Goal: Complete application form: Complete application form

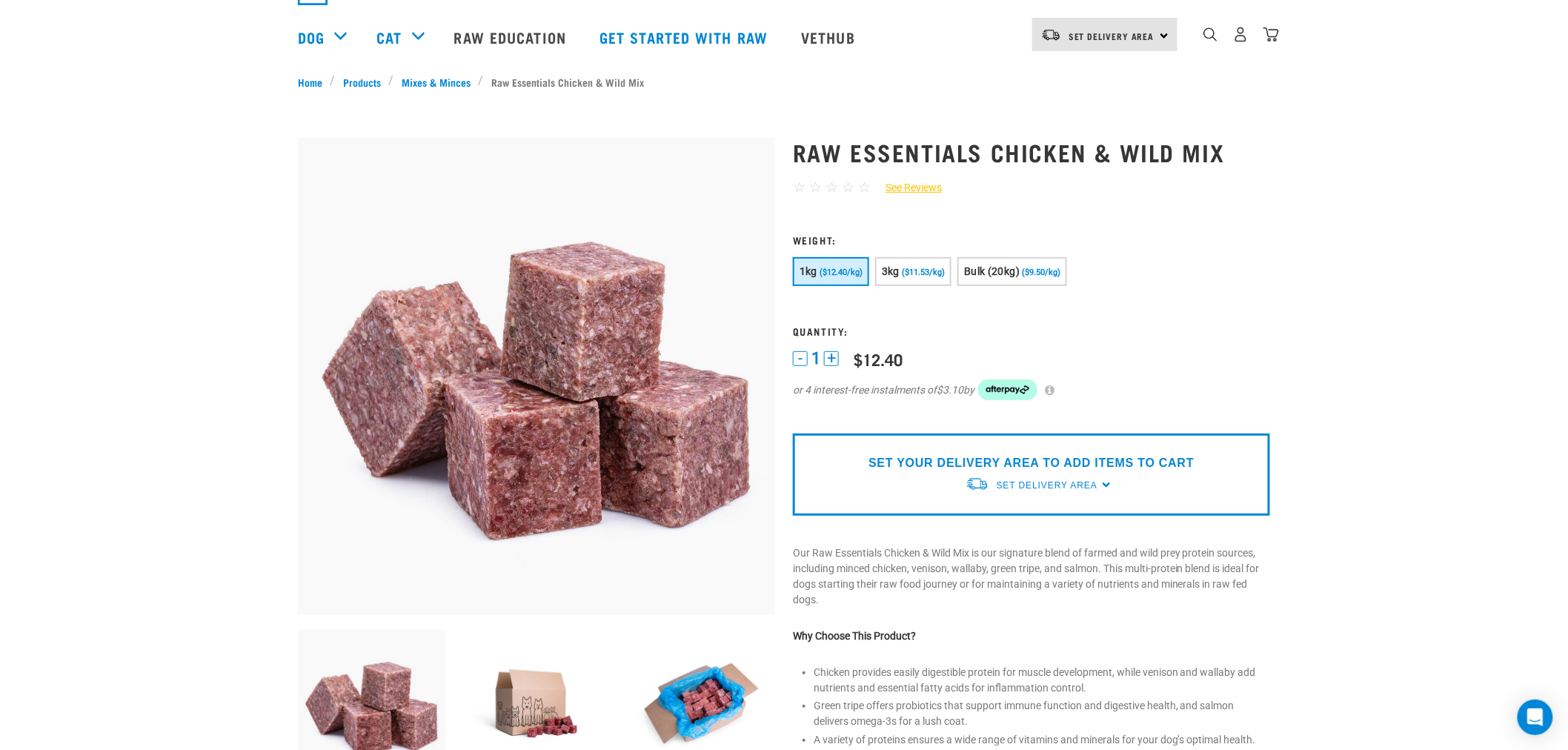
scroll to position [247, 0]
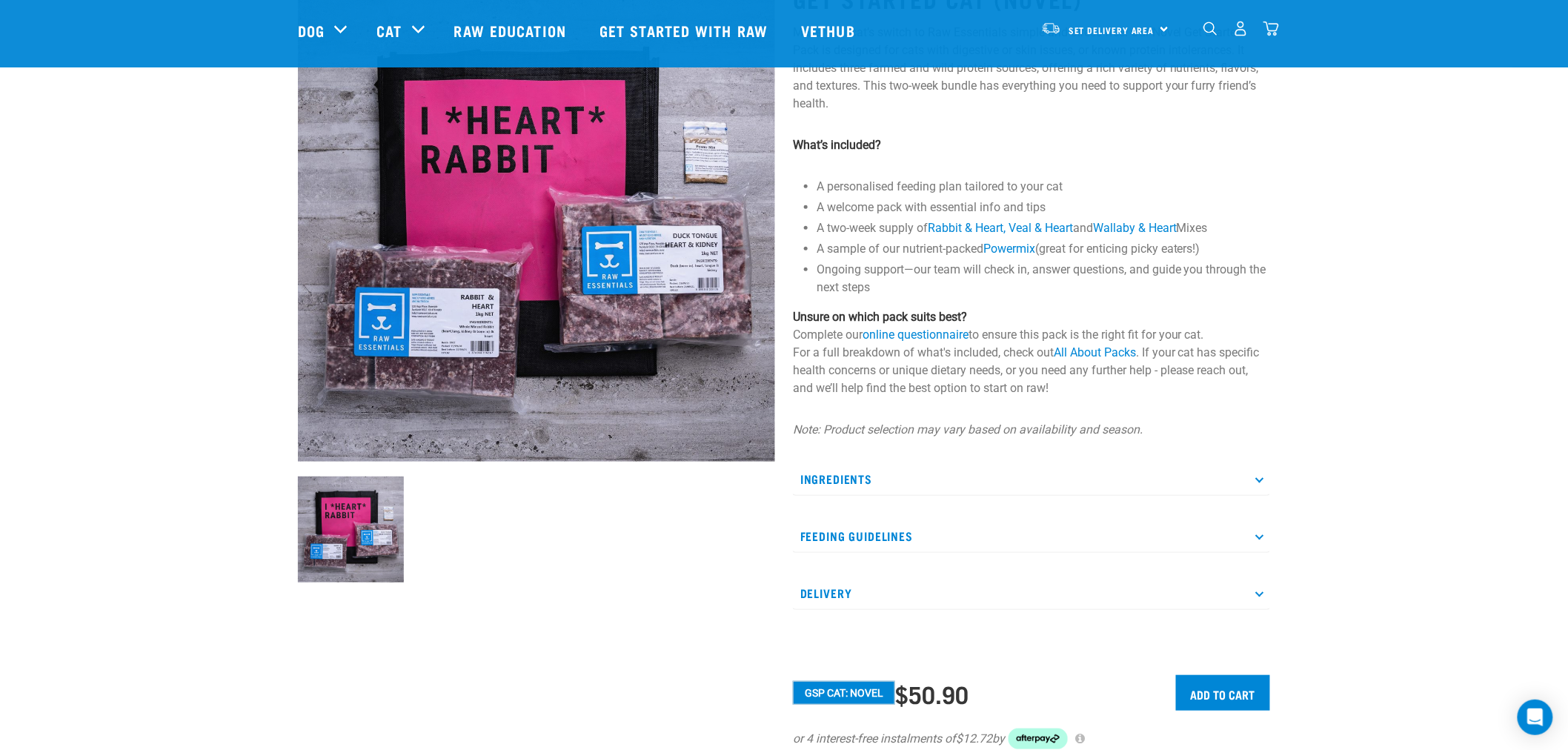
scroll to position [165, 0]
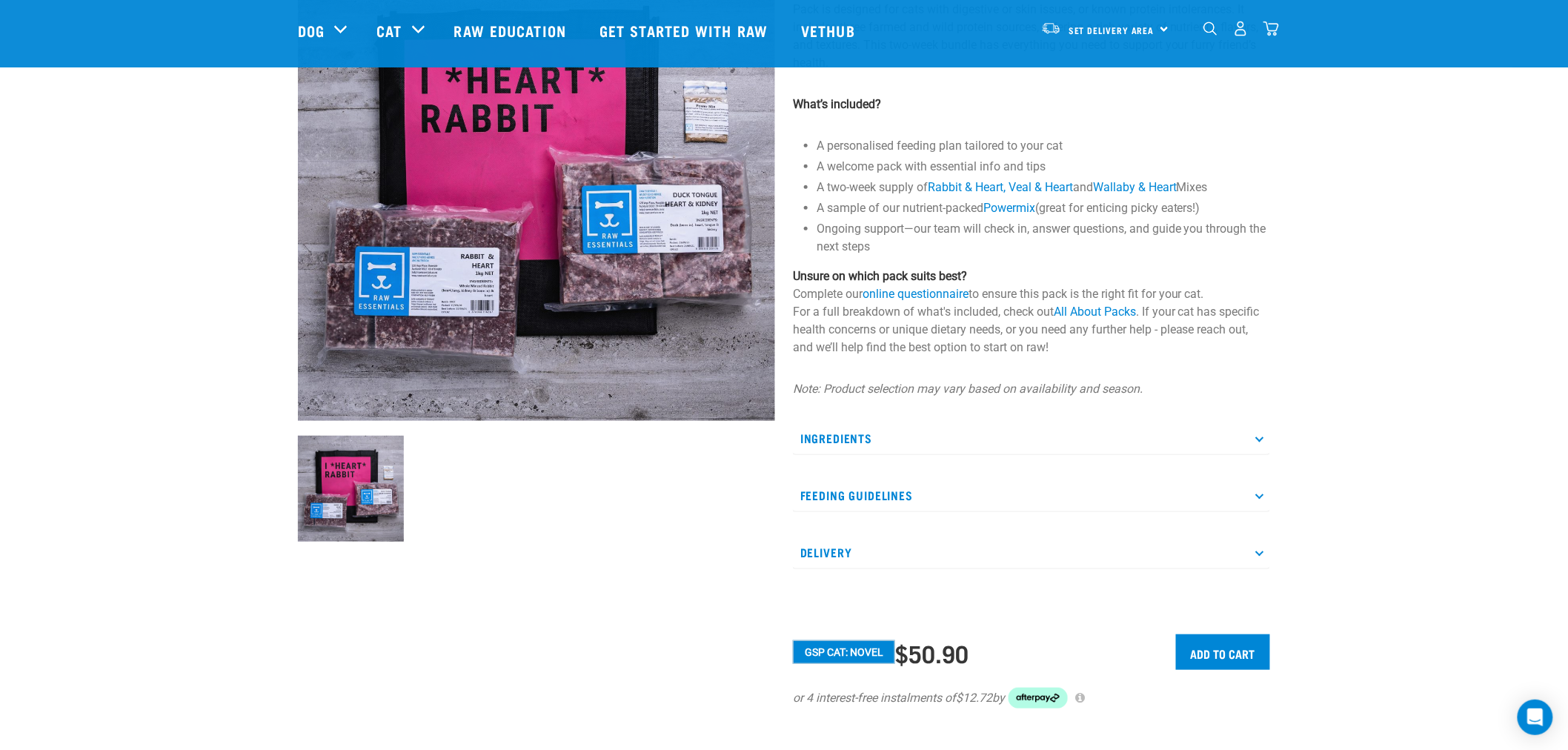
click at [1251, 439] on p "Ingredients" at bounding box center [1031, 438] width 477 height 34
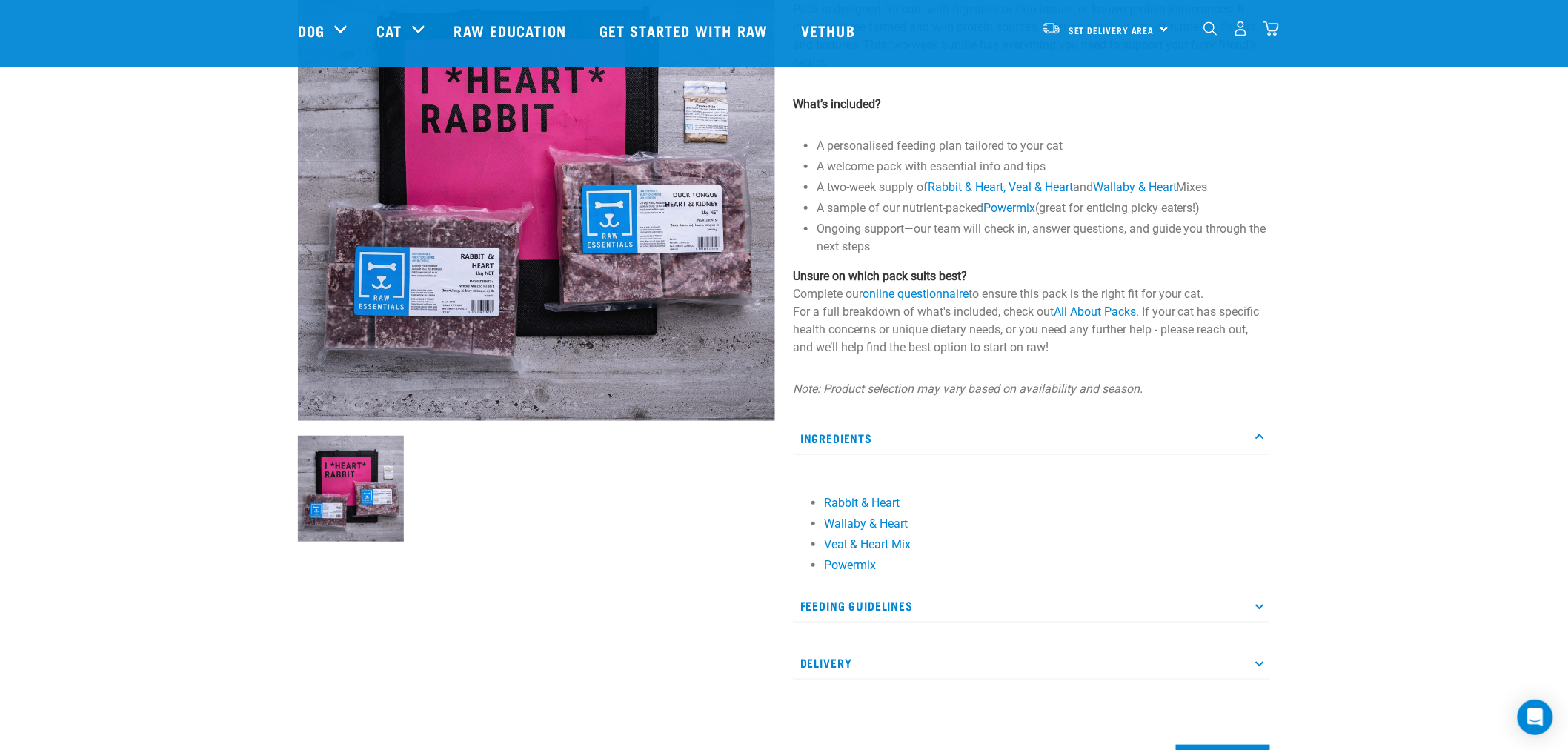
click at [1260, 430] on p "Ingredients" at bounding box center [1031, 438] width 477 height 34
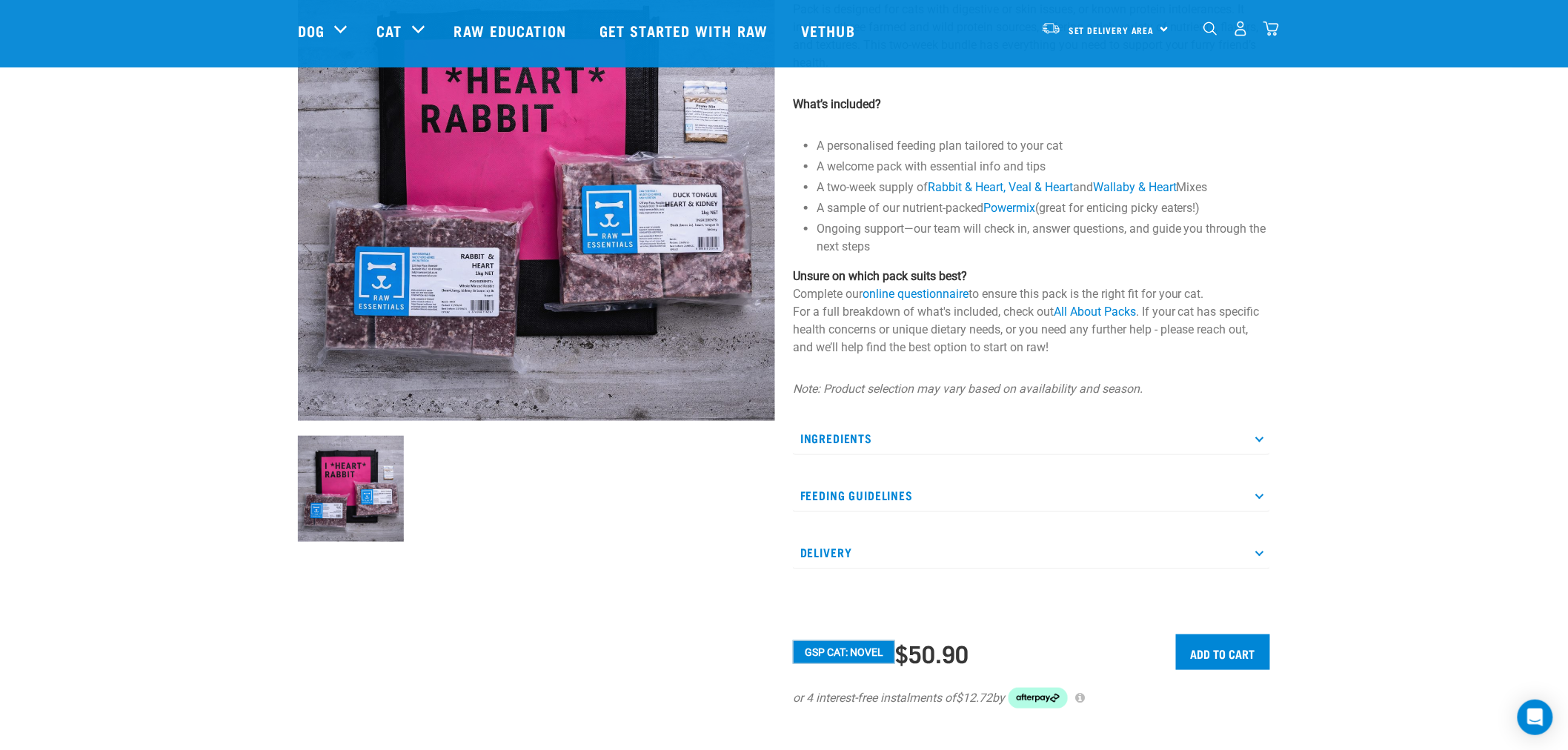
click at [1256, 499] on p "Feeding Guidelines" at bounding box center [1031, 495] width 477 height 34
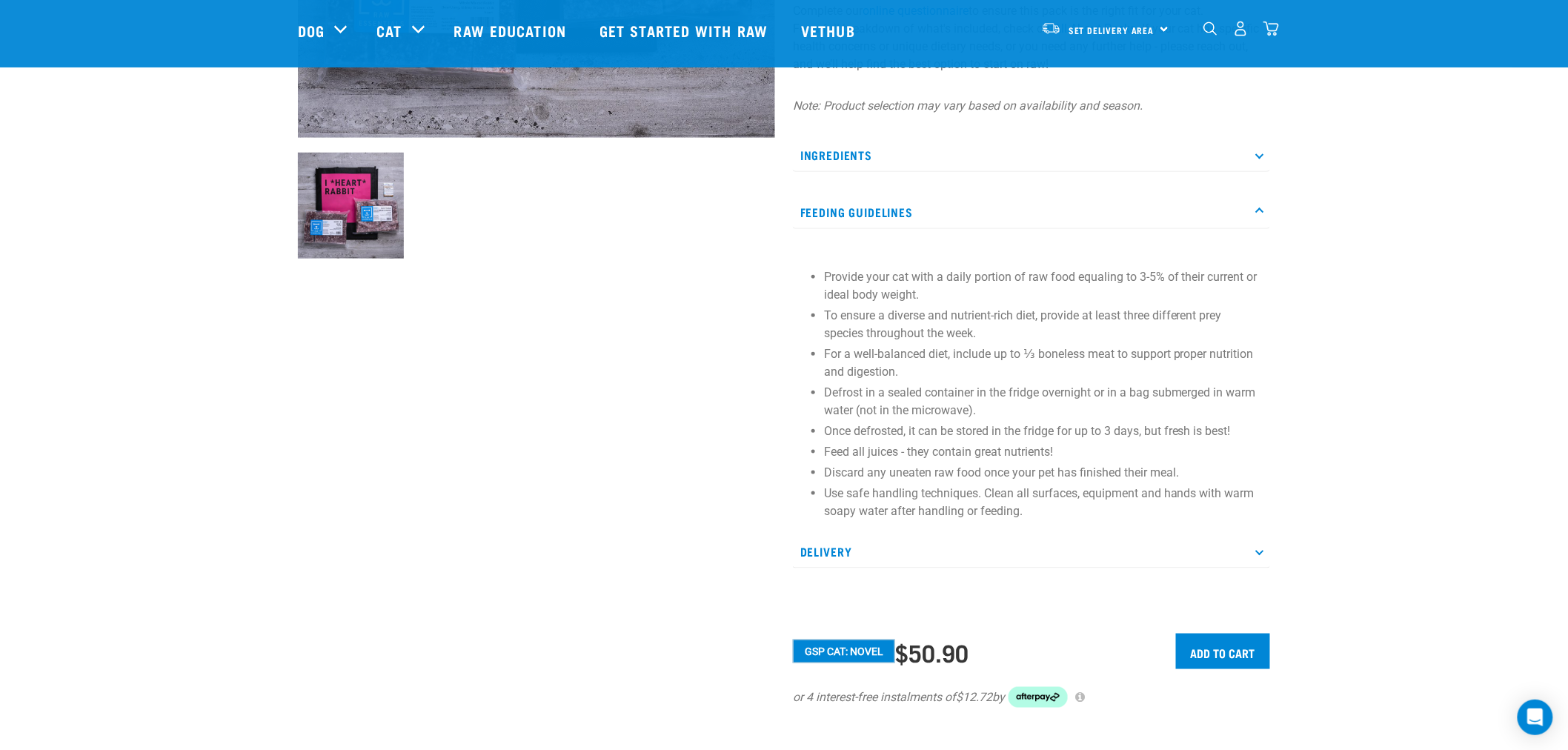
scroll to position [576, 0]
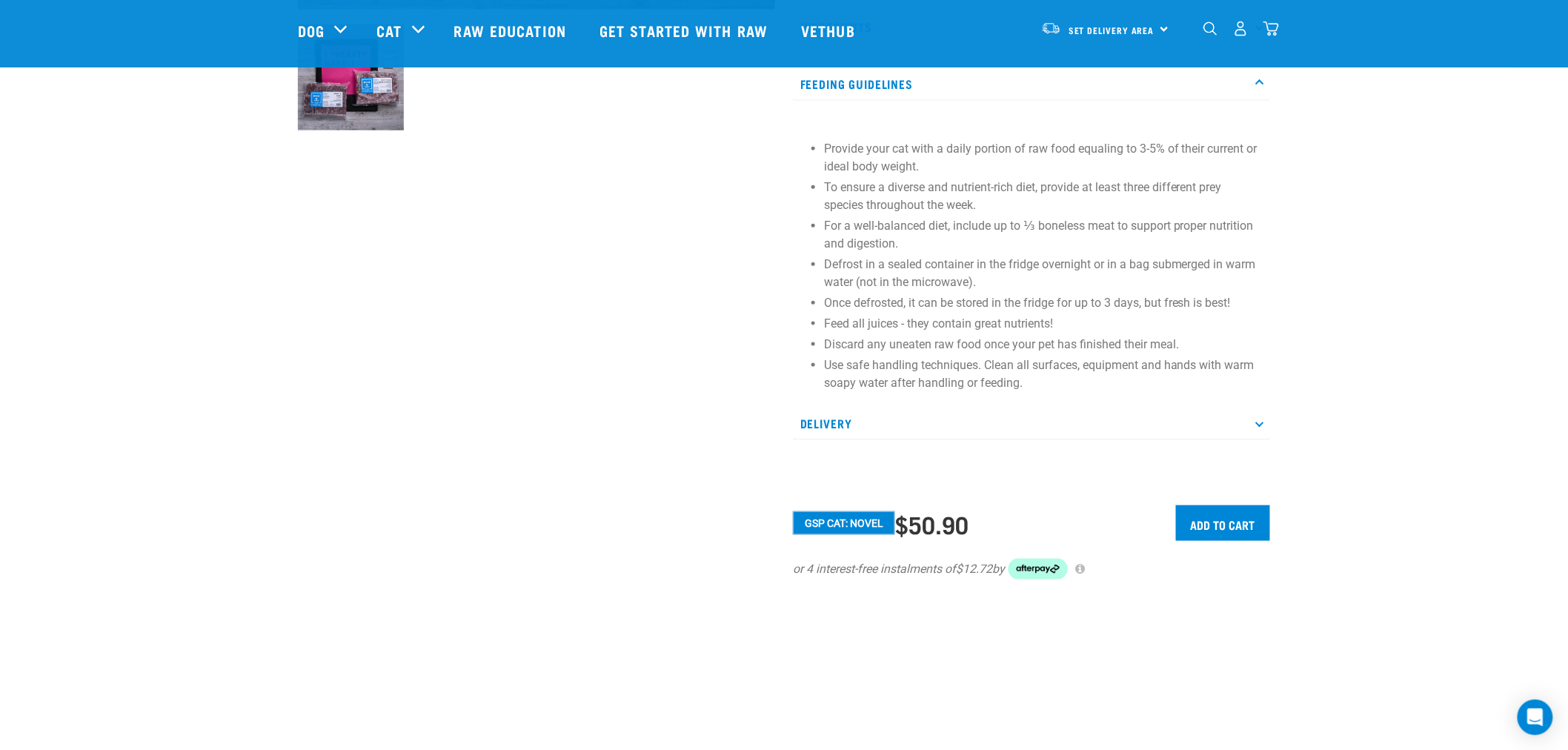
click at [1260, 419] on icon at bounding box center [1259, 423] width 8 height 8
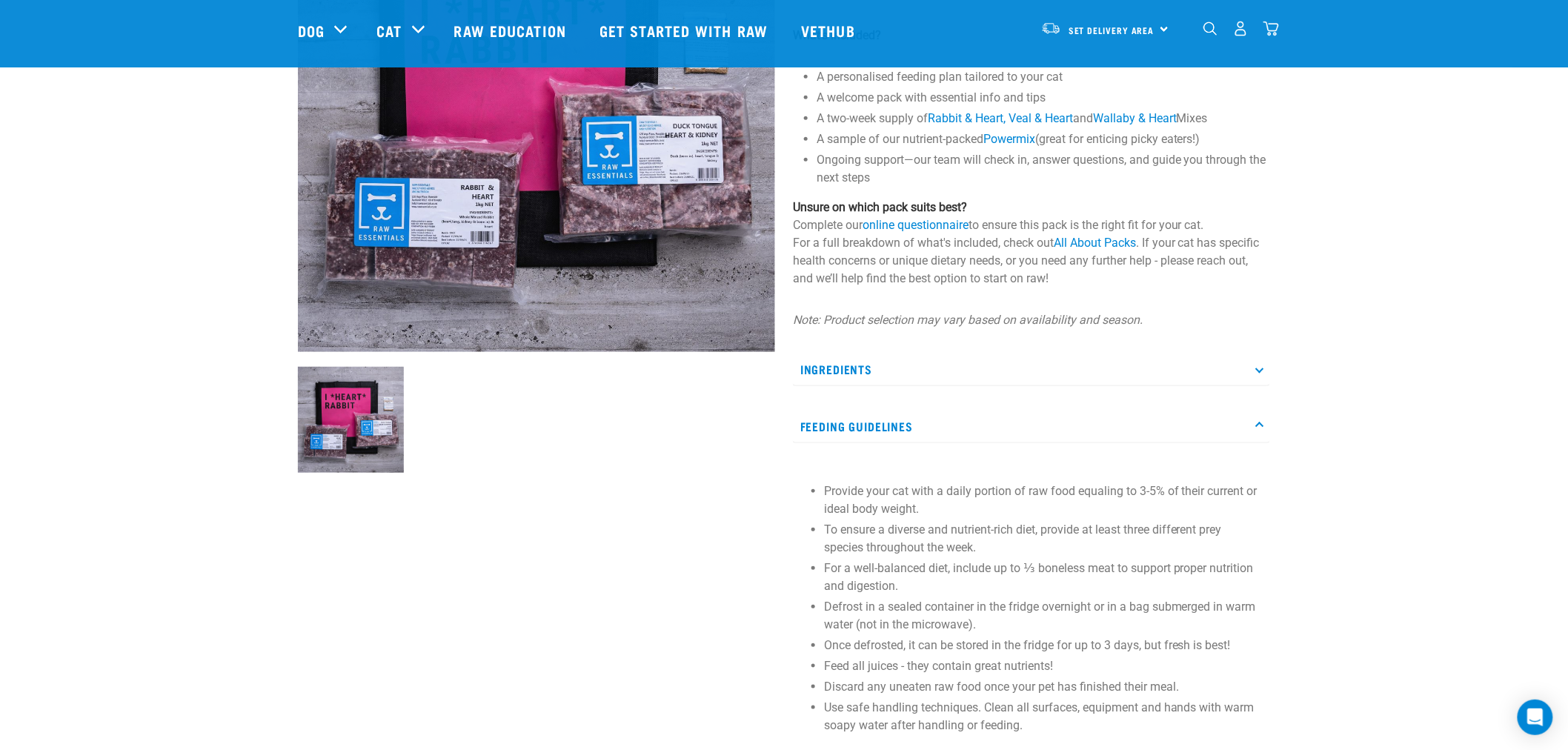
scroll to position [0, 0]
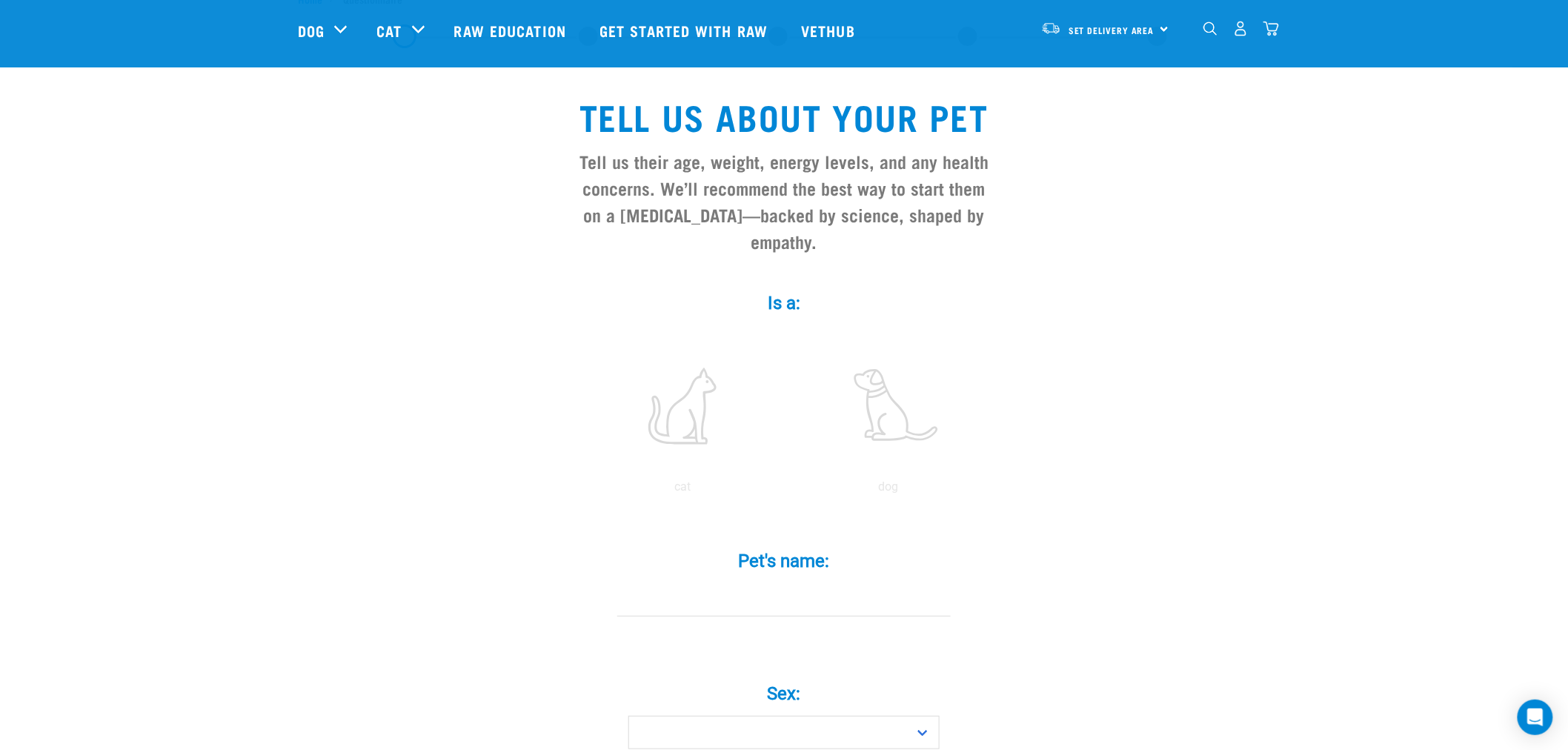
scroll to position [82, 0]
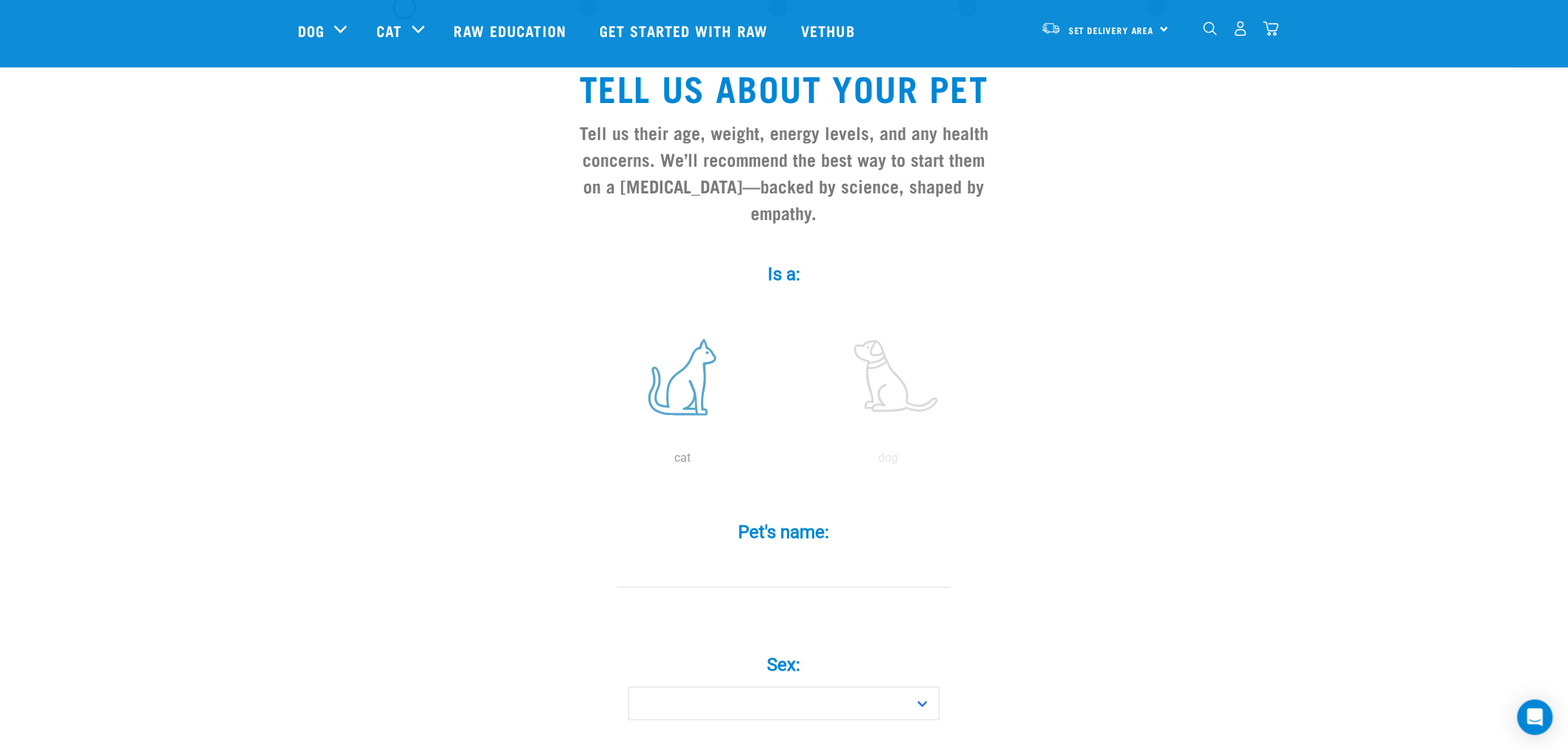
click at [677, 345] on label at bounding box center [682, 377] width 200 height 126
click at [579, 462] on input "radio" at bounding box center [579, 462] width 0 height 0
click at [749, 554] on input "Pet's name: *" at bounding box center [784, 570] width 333 height 34
type input "Arrow"
click at [892, 687] on select "Boy Girl" at bounding box center [784, 704] width 312 height 34
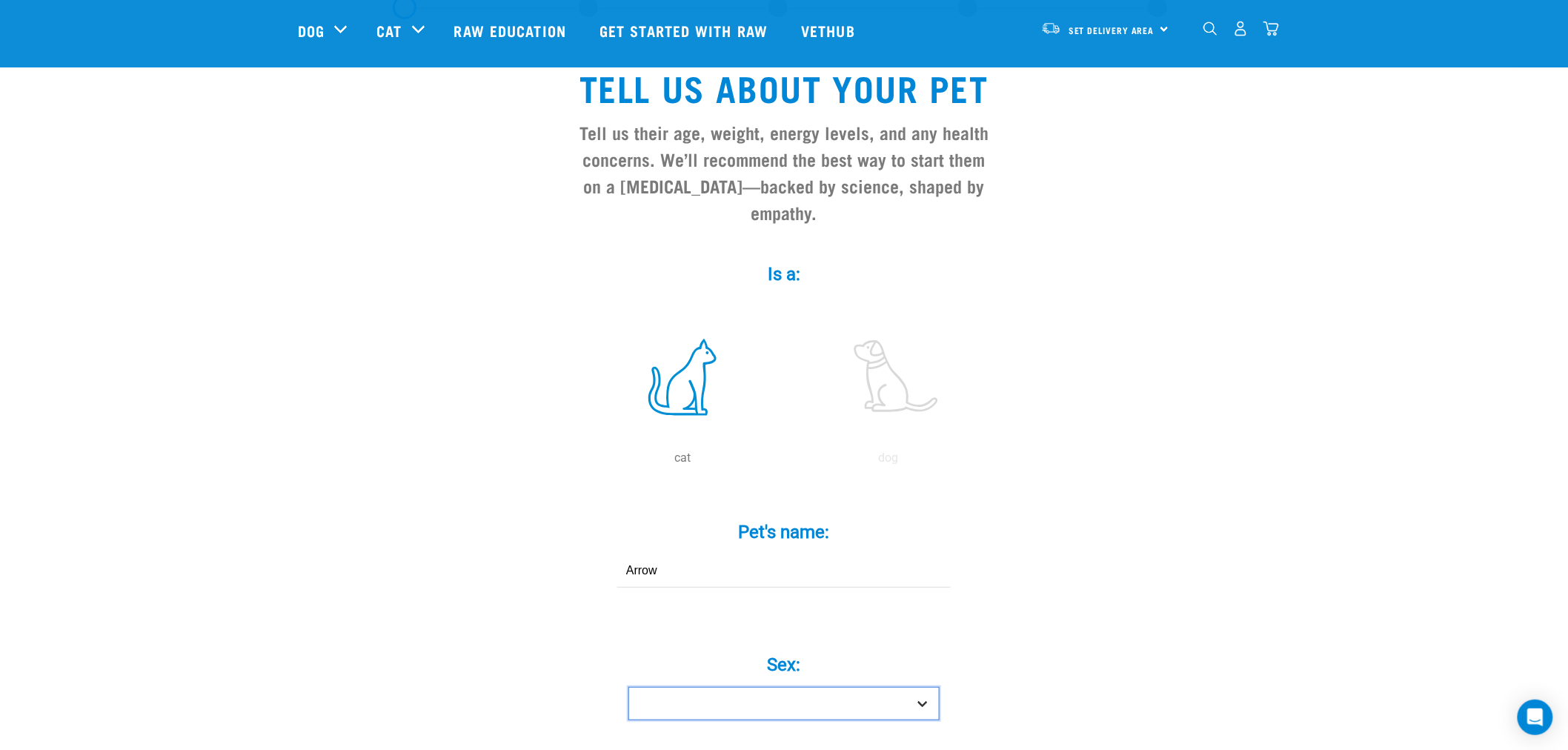
select select "girl"
click at [629, 687] on select "Boy Girl" at bounding box center [784, 704] width 312 height 34
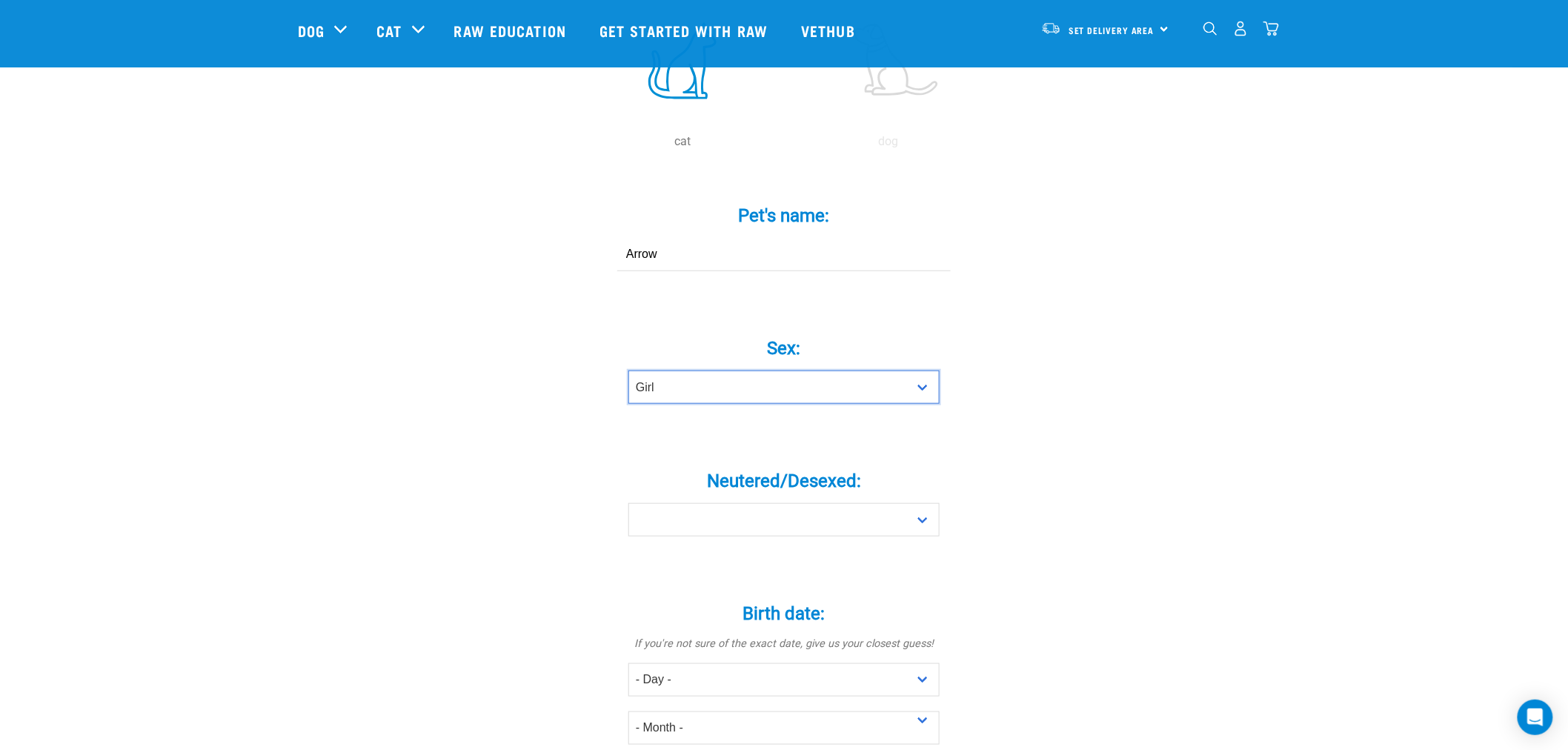
scroll to position [411, 0]
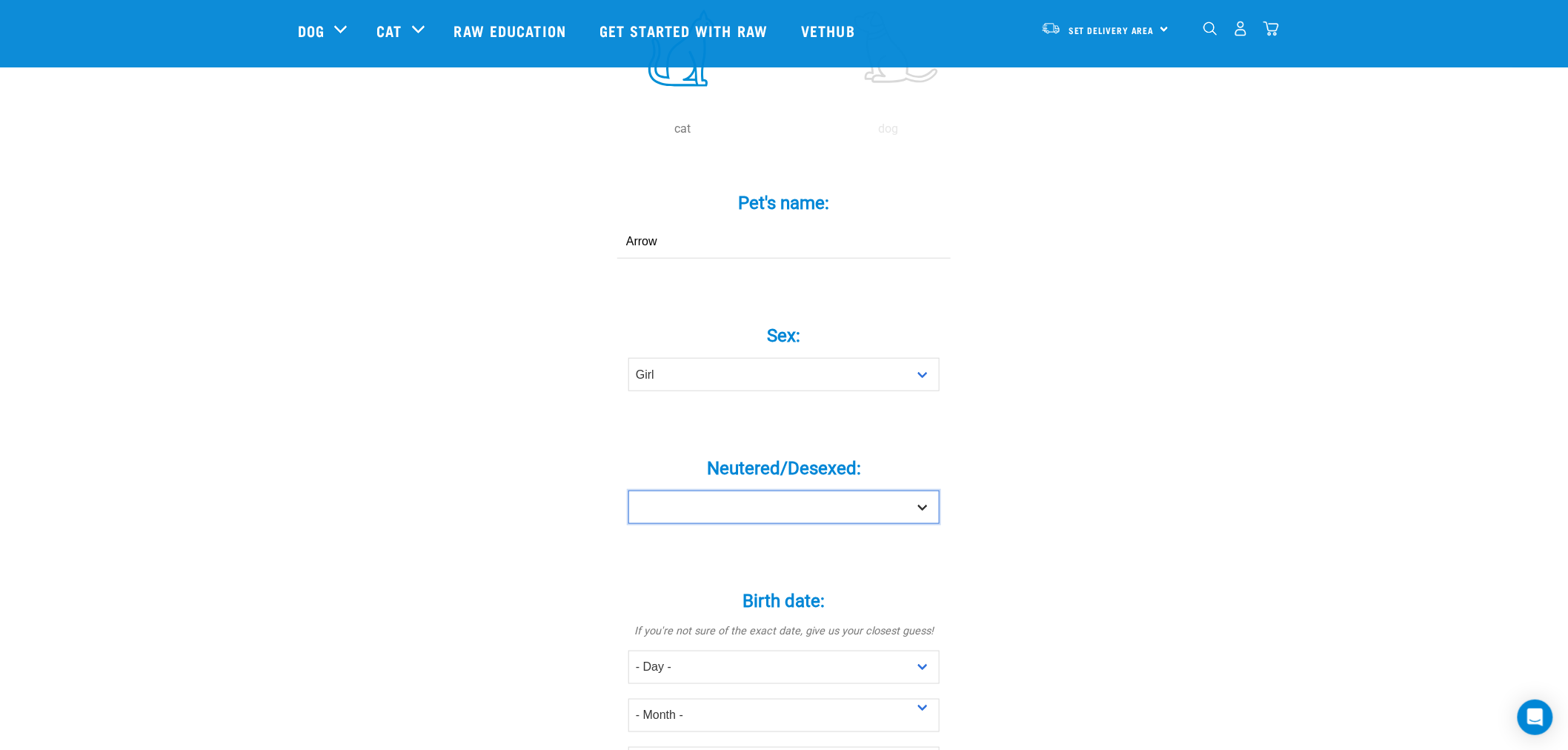
click at [919, 490] on select "Yes No" at bounding box center [784, 507] width 312 height 34
select select "yes"
click at [629, 490] on select "Yes No" at bounding box center [784, 507] width 312 height 34
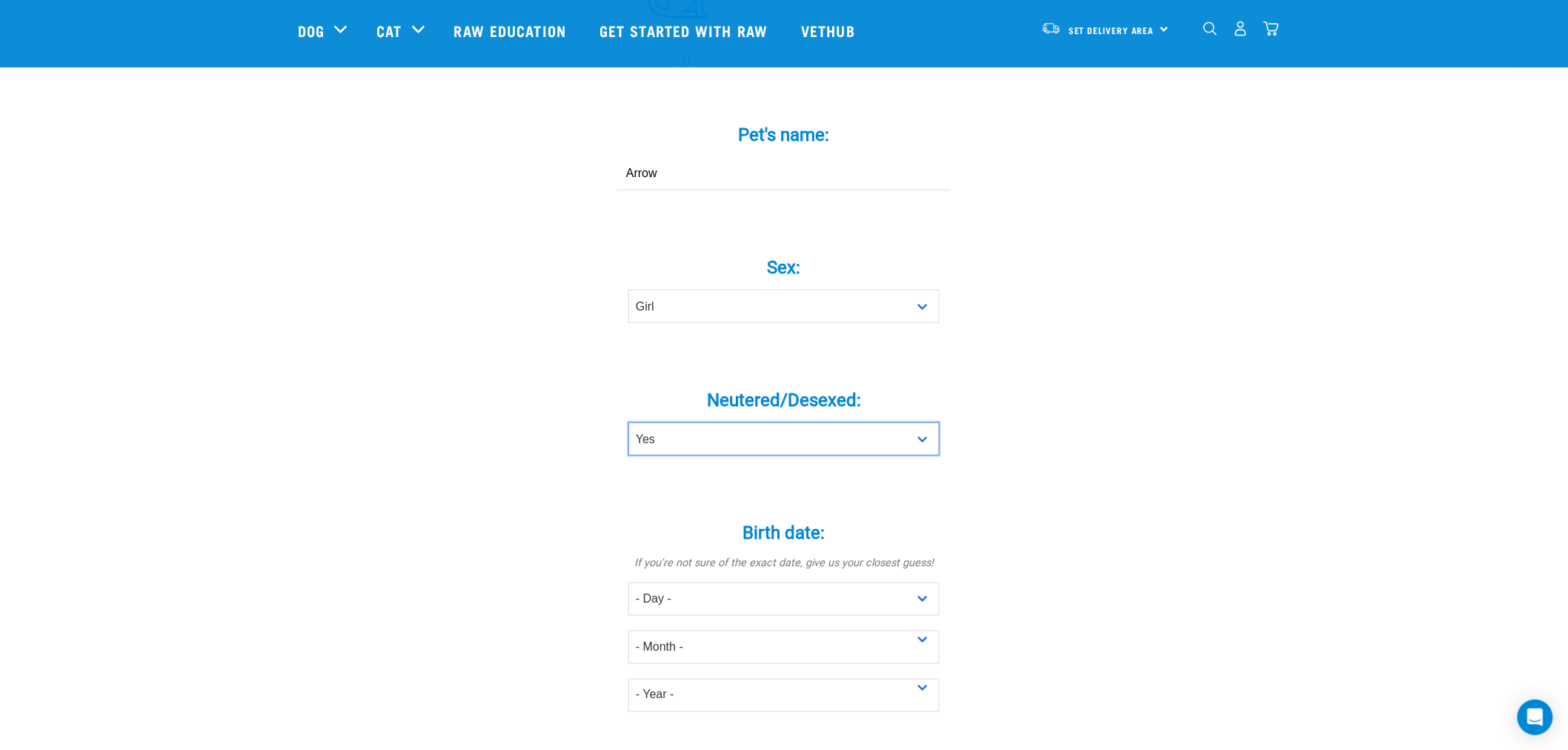
scroll to position [576, 0]
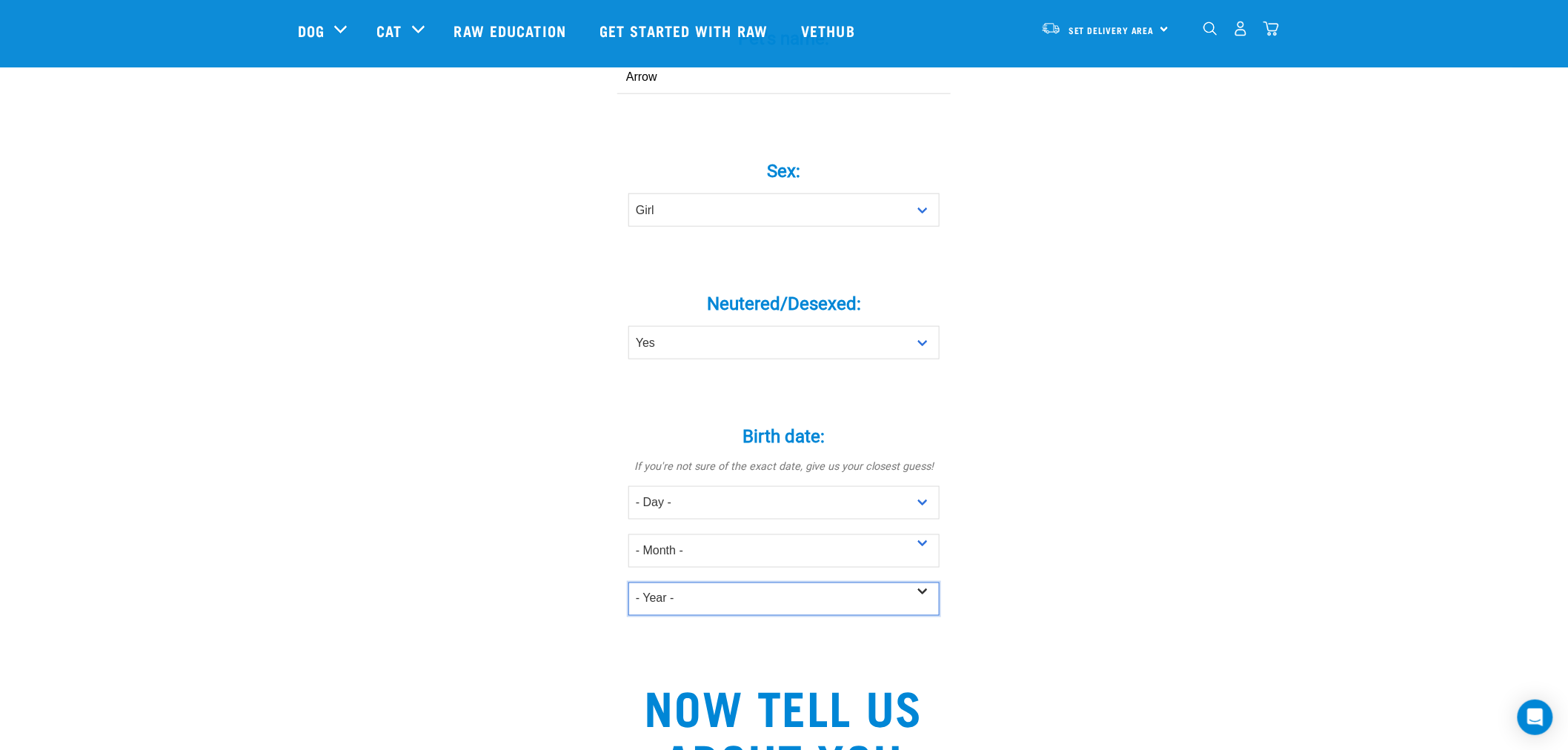
click at [923, 582] on select "- Year - 2025 2024 2023 2022 2021 2020 2019 2018 2017 2016 2015 2014 2013 2012" at bounding box center [784, 599] width 312 height 34
select select "2013"
click at [629, 582] on select "- Year - 2025 2024 2023 2022 2021 2020 2019 2018 2017 2016 2015 2014 2013 2012" at bounding box center [784, 599] width 312 height 34
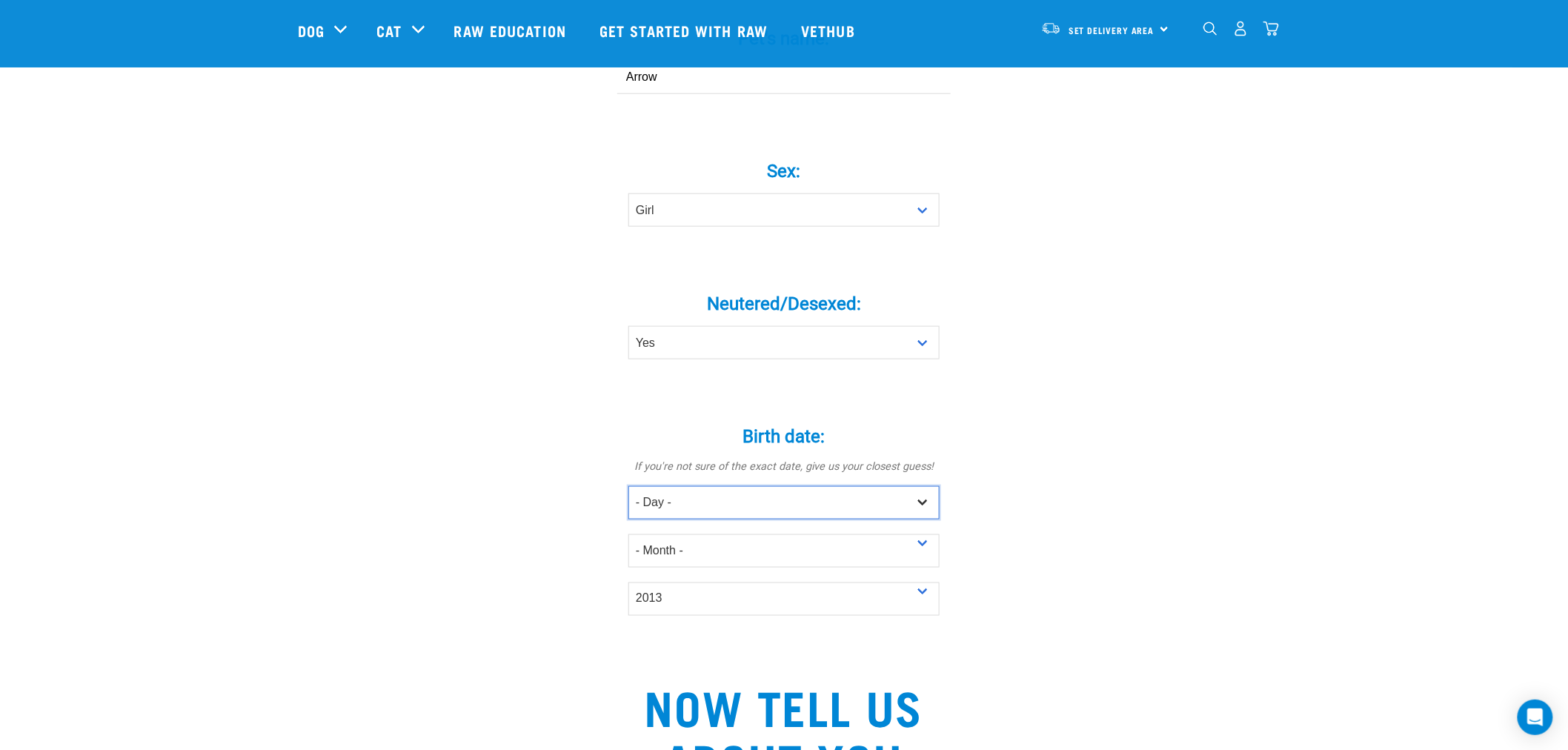
click at [841, 487] on select "- Day - 1 2 3 4 5 6 7 8 9 10 11 12 13 14 15 16 17 18 19 20 21 22 23 24 25 26 27" at bounding box center [784, 503] width 312 height 34
select select "13"
click at [629, 487] on select "- Day - 1 2 3 4 5 6 7 8 9 10 11 12 13 14 15 16 17 18 19 20 21 22 23 24 25 26 27" at bounding box center [784, 503] width 312 height 34
click at [808, 534] on select "- Month - January February March April May June July August September October N…" at bounding box center [784, 550] width 312 height 34
select select "March"
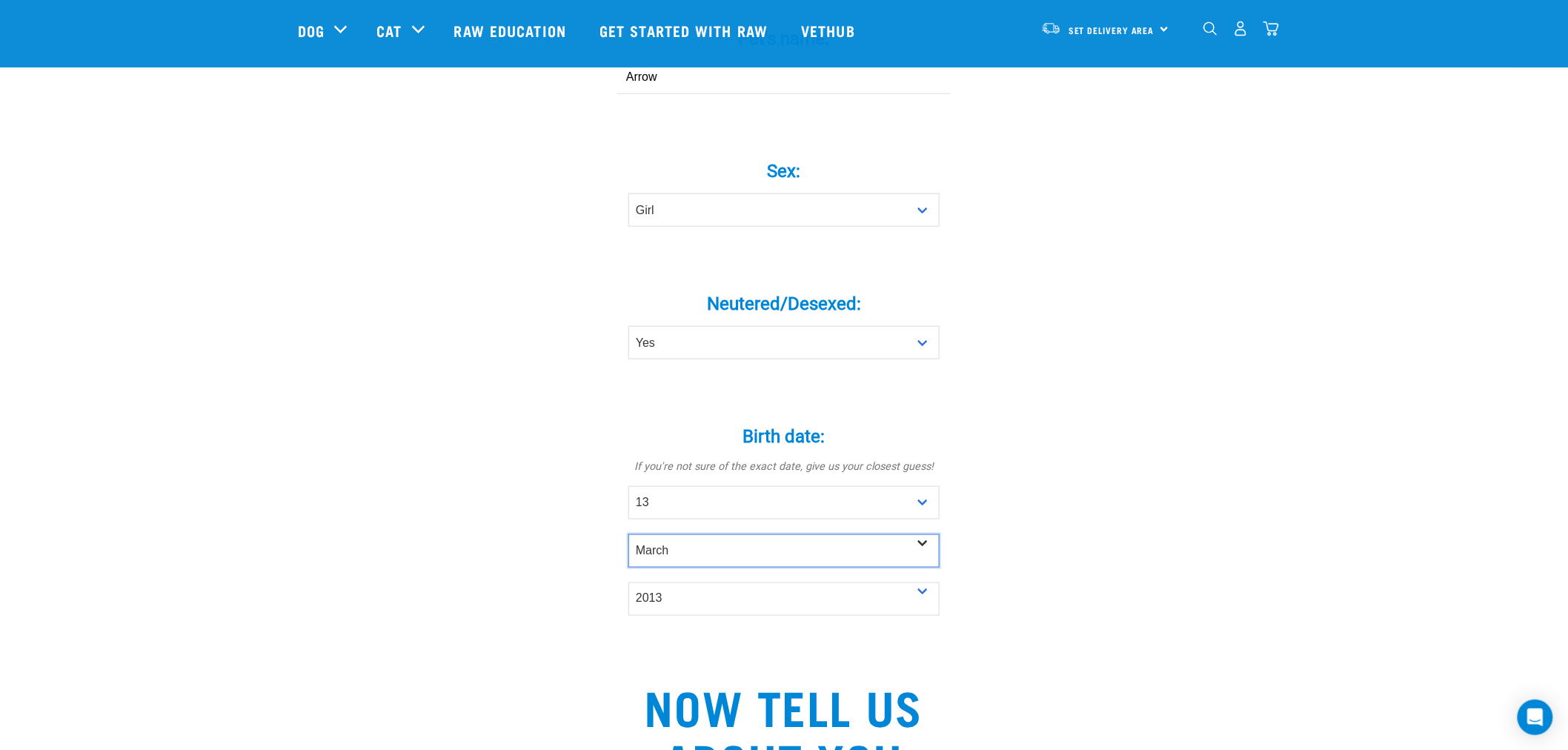
click at [629, 534] on select "- Month - January February March April May June July August September October N…" at bounding box center [784, 550] width 312 height 34
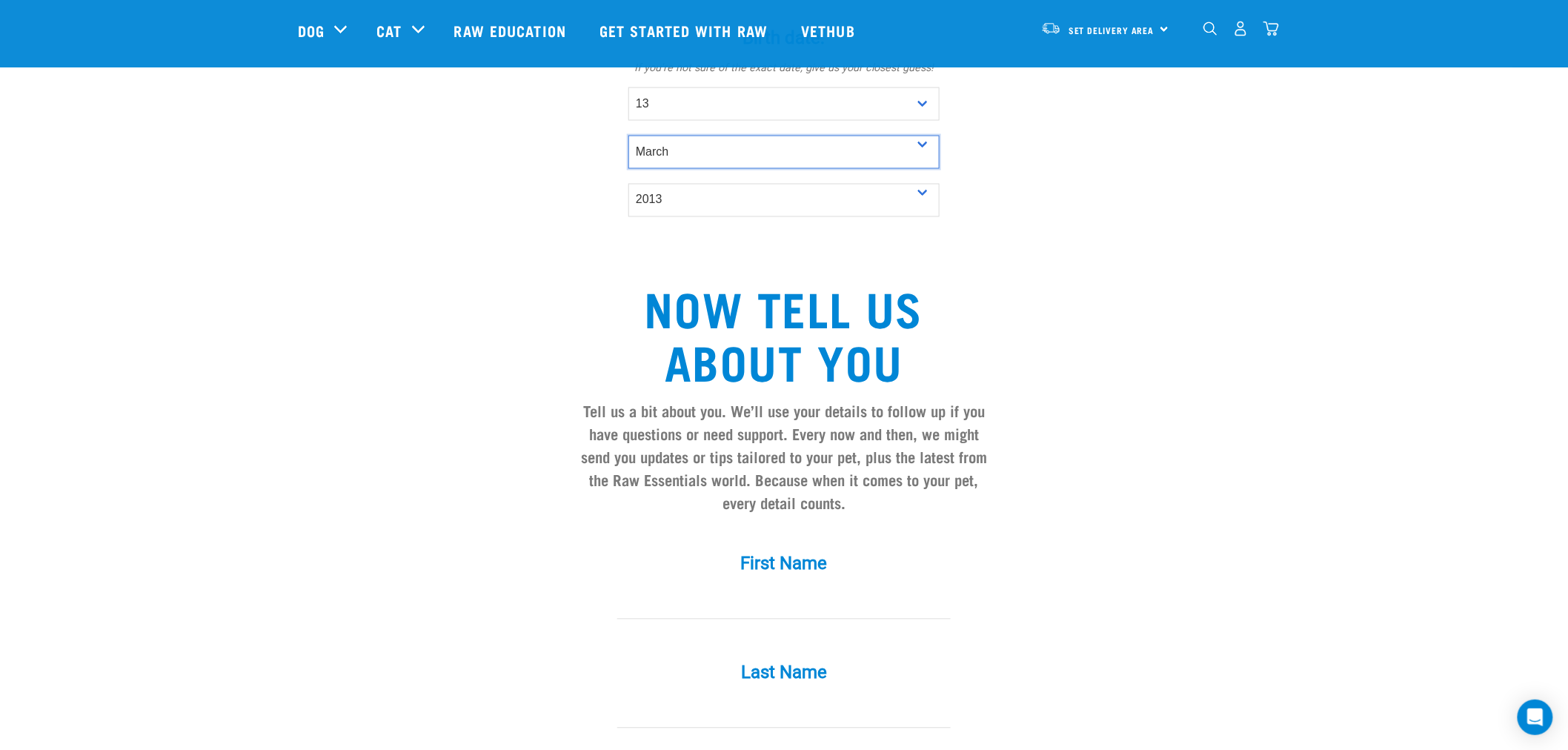
scroll to position [1071, 0]
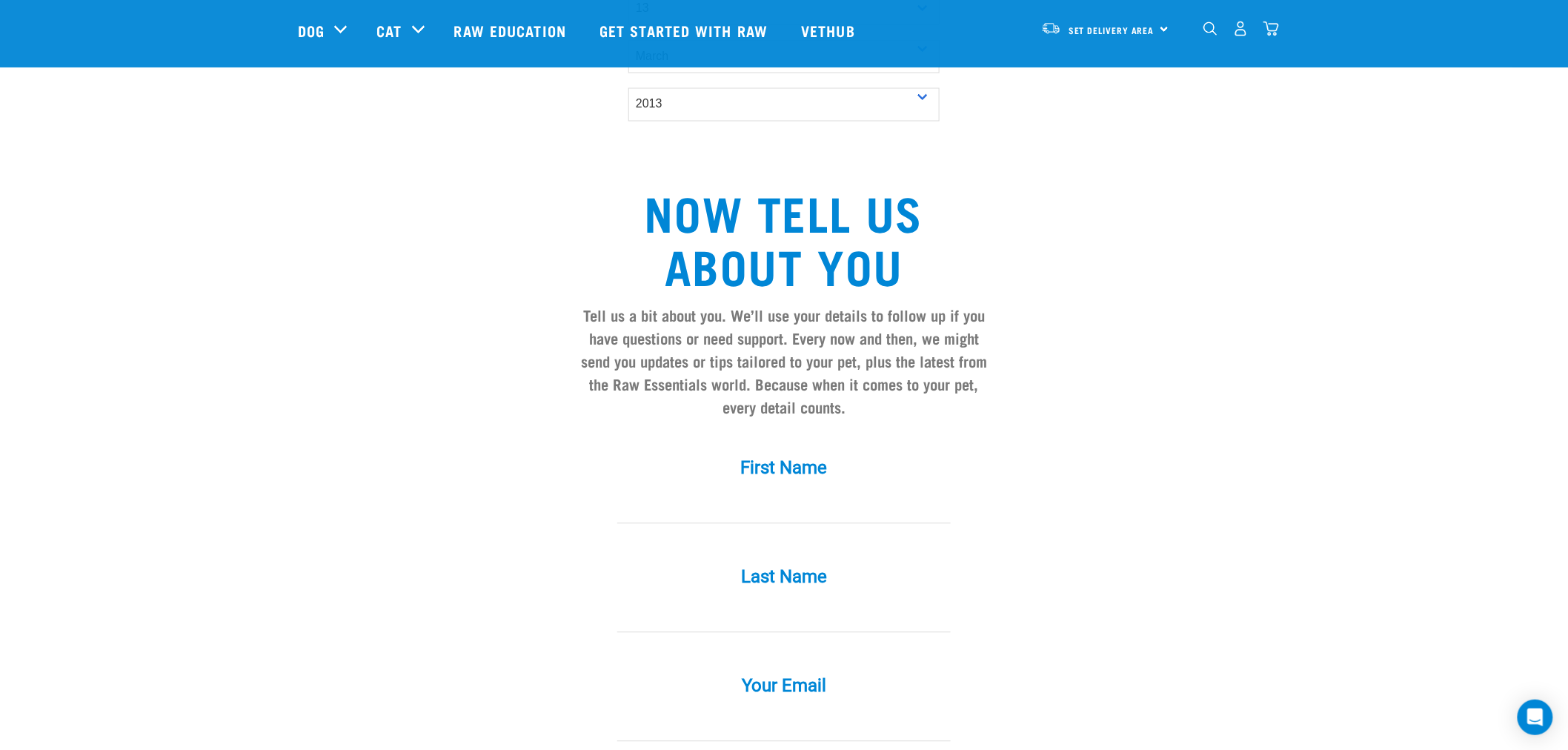
click at [784, 490] on input "First Name *" at bounding box center [784, 507] width 333 height 34
type input "Rosemary"
type input "Moss"
type input "robmcewanplumbing@gmail.com"
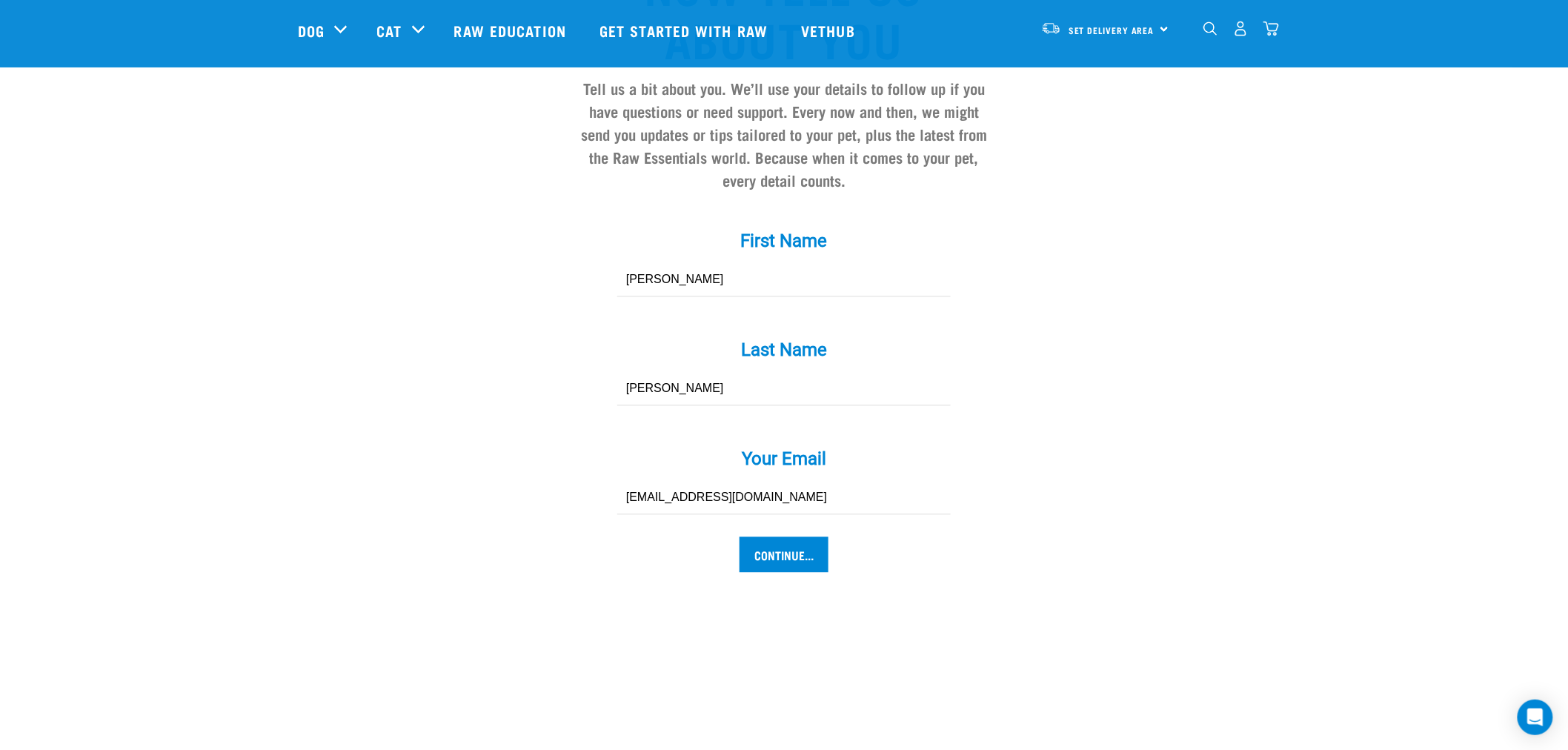
scroll to position [1317, 0]
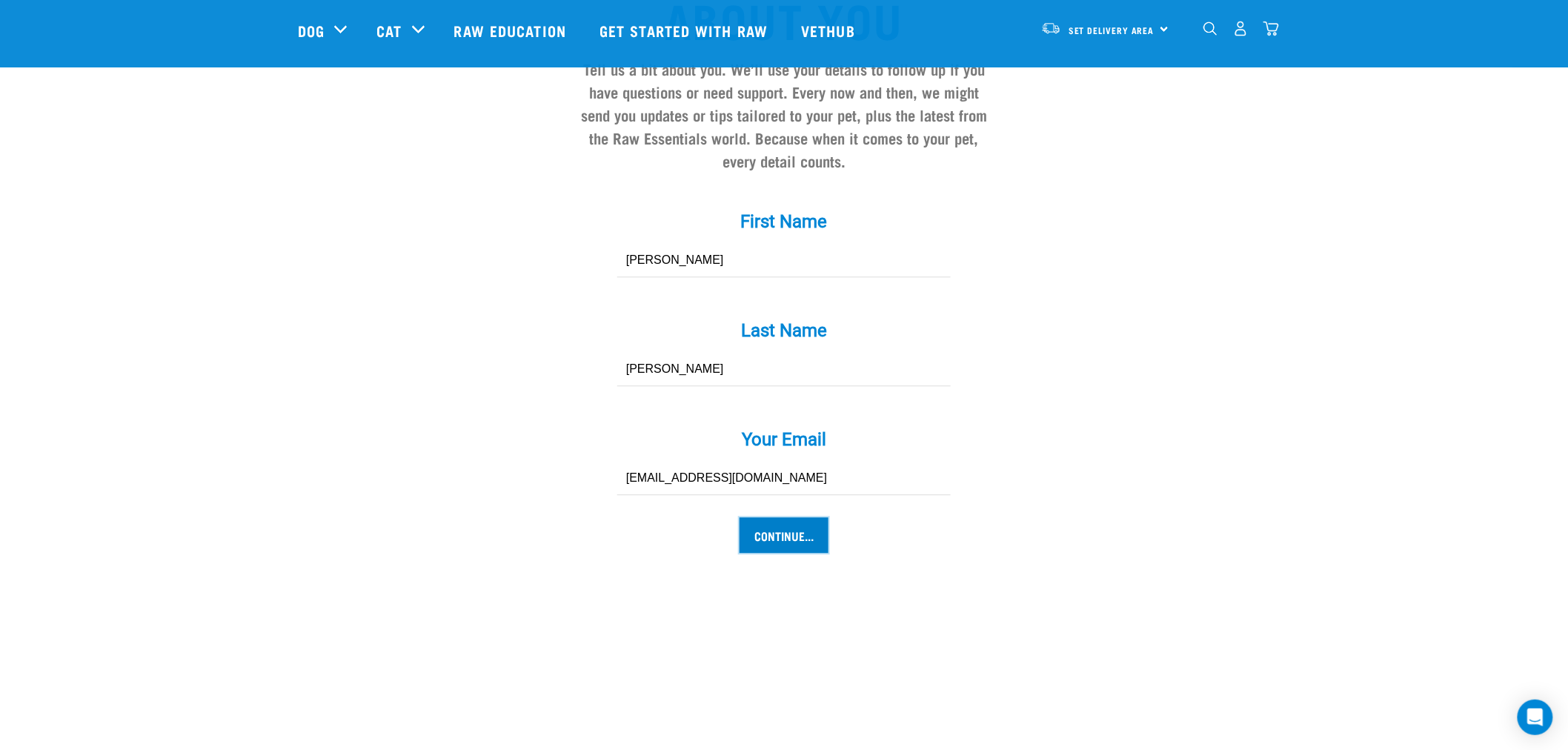
click at [793, 518] on input "Continue..." at bounding box center [784, 535] width 89 height 36
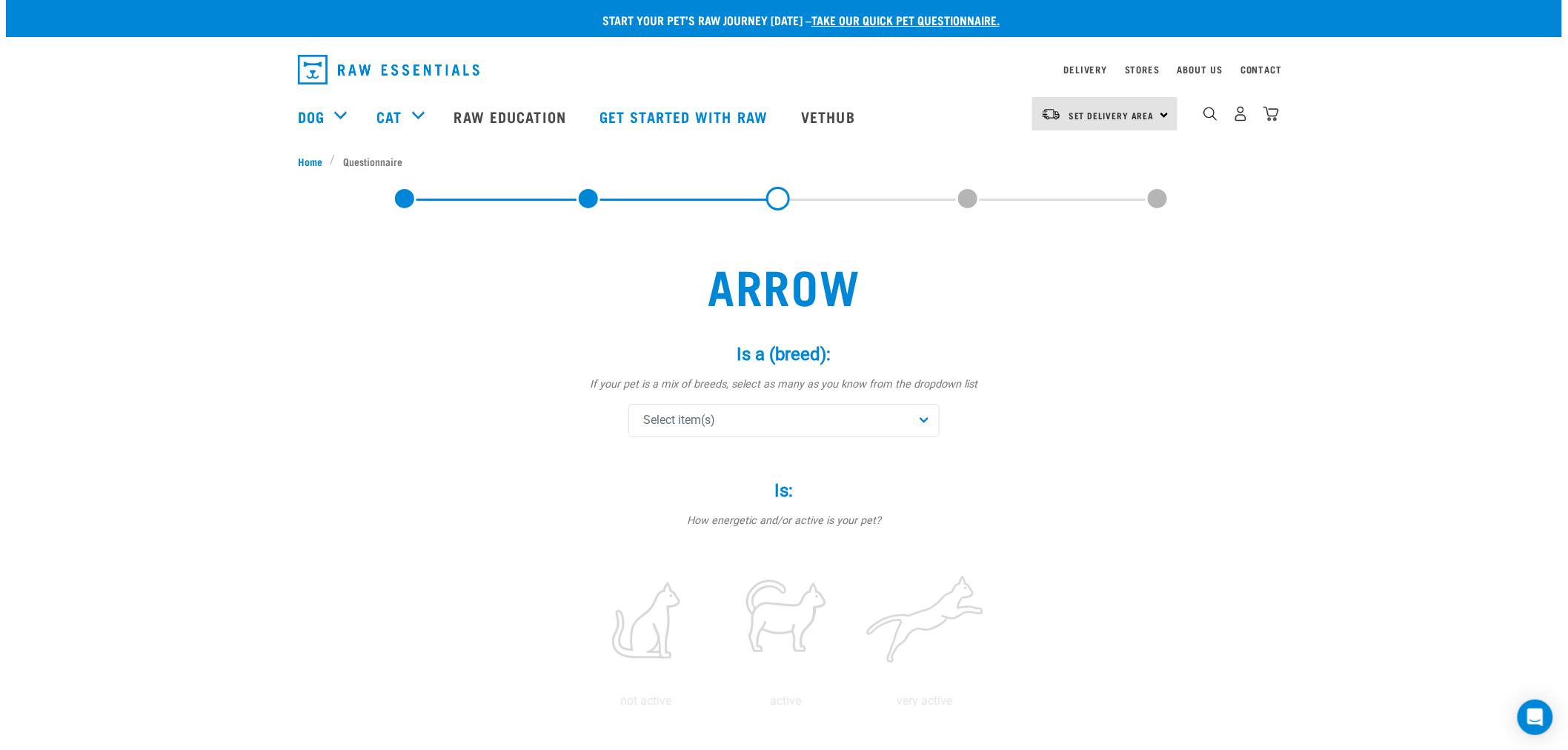
click at [925, 419] on div "Select item(s)" at bounding box center [784, 420] width 312 height 34
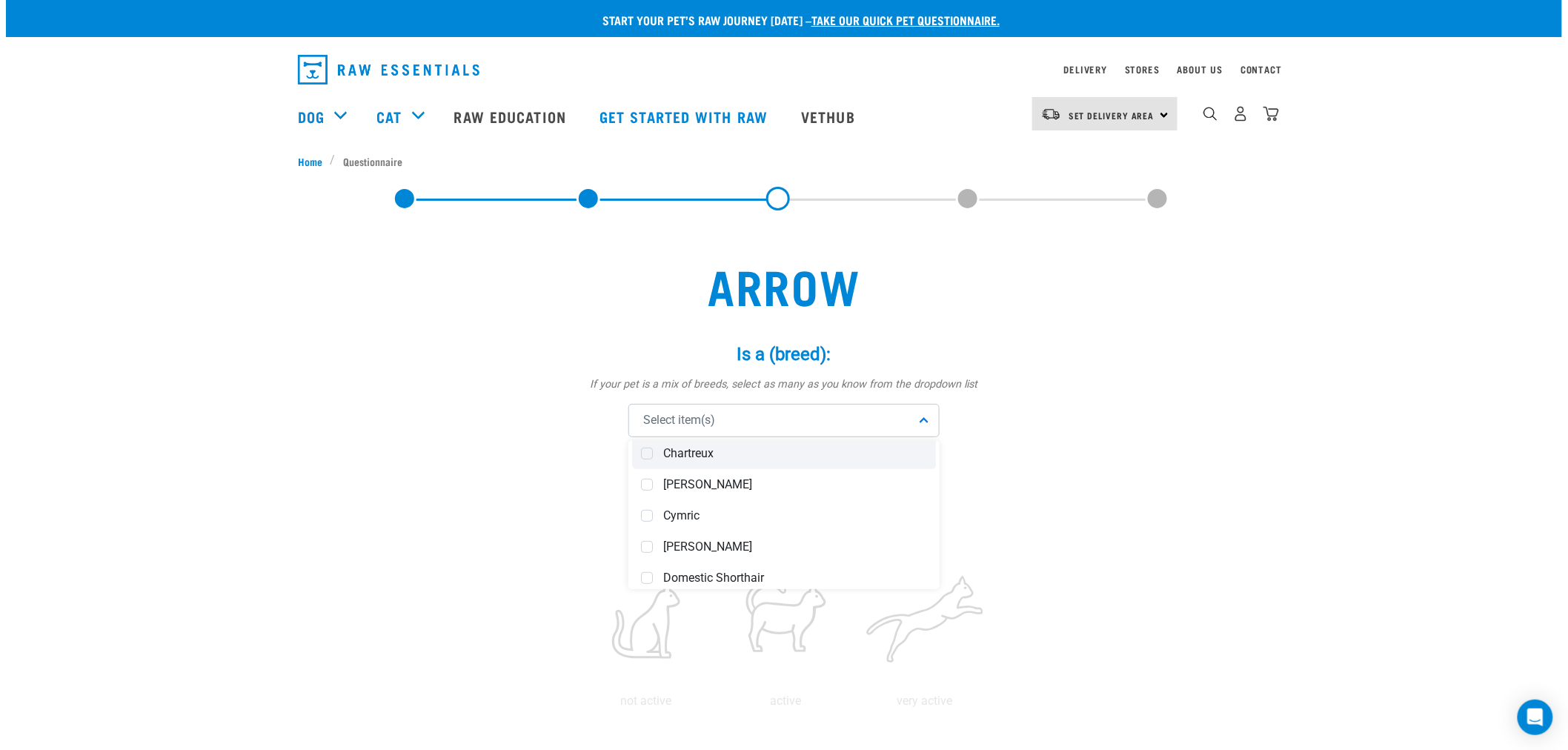
scroll to position [411, 0]
click at [830, 550] on span "Domestic Shorthair" at bounding box center [795, 550] width 264 height 15
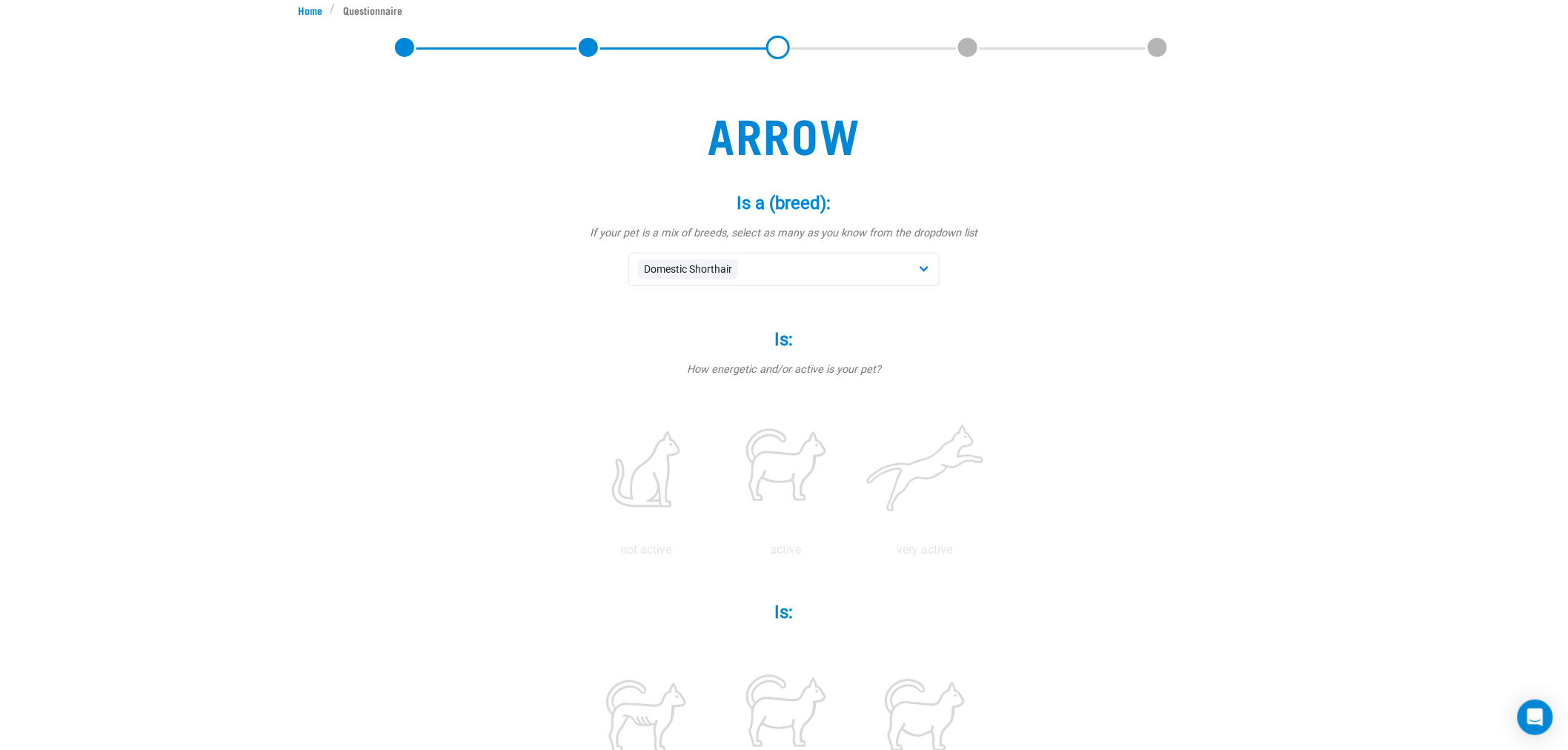
scroll to position [165, 0]
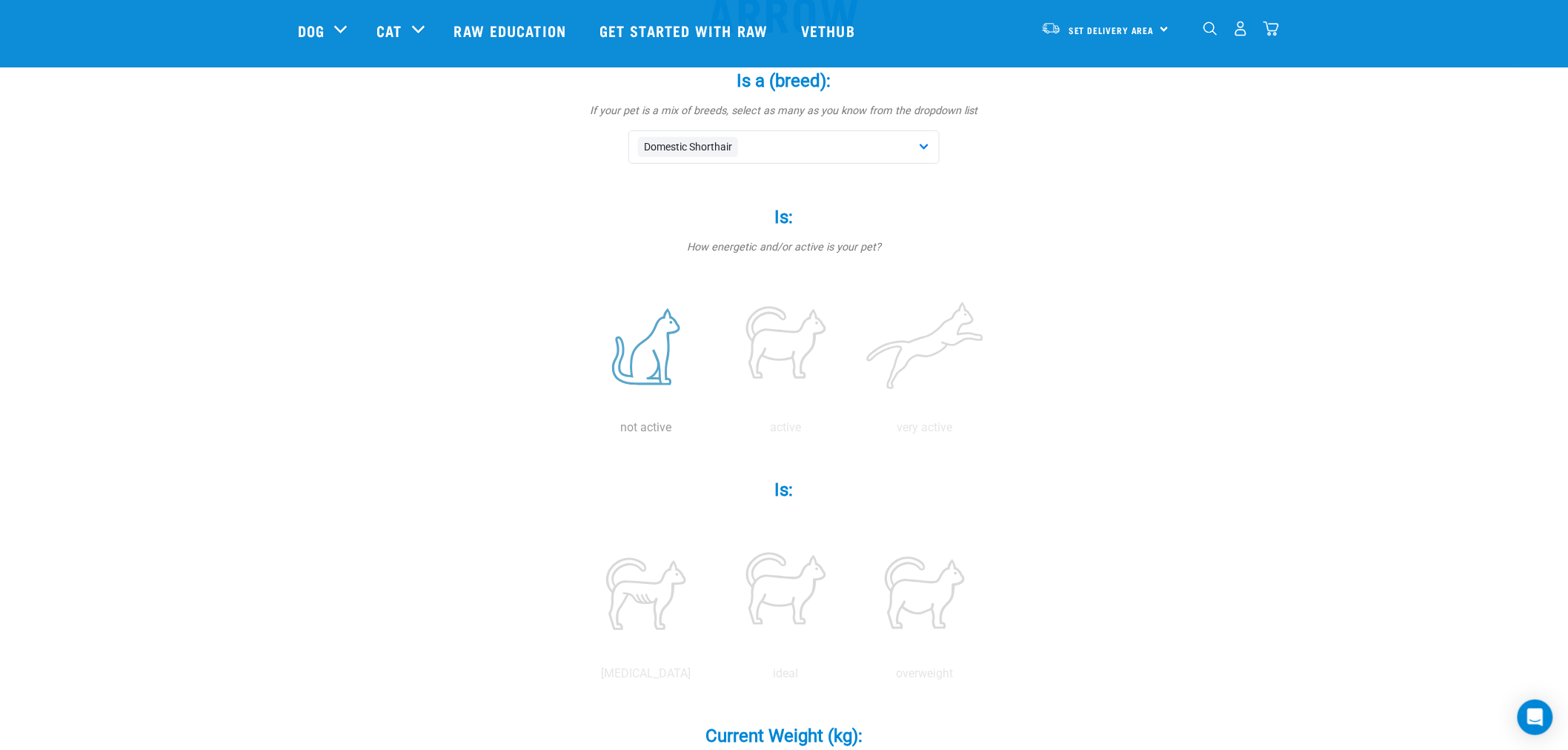
click at [638, 366] on label at bounding box center [646, 347] width 133 height 126
click at [577, 431] on input "radio" at bounding box center [577, 431] width 0 height 0
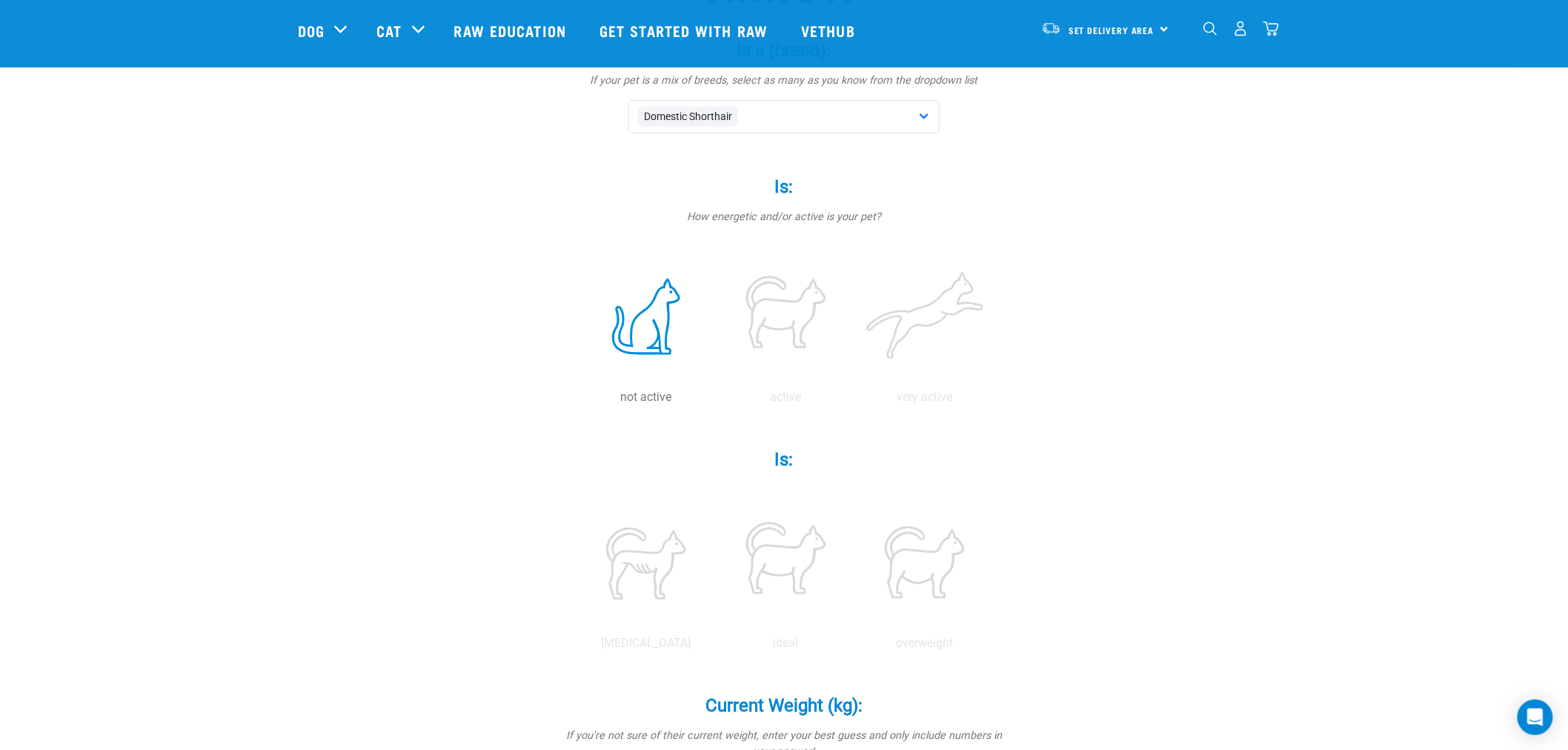
scroll to position [247, 0]
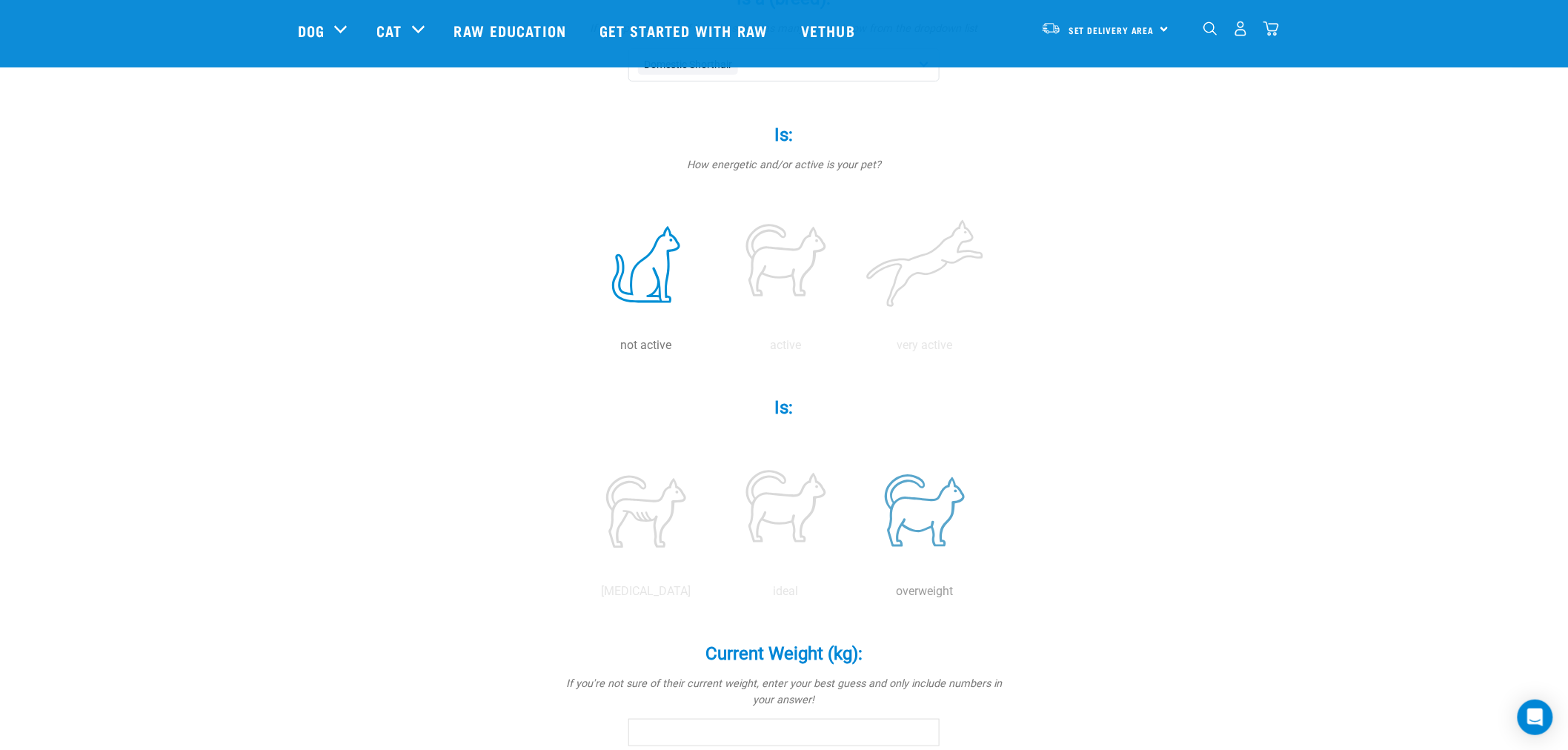
click at [914, 518] on label at bounding box center [925, 510] width 133 height 126
click at [856, 595] on input "radio" at bounding box center [856, 595] width 0 height 0
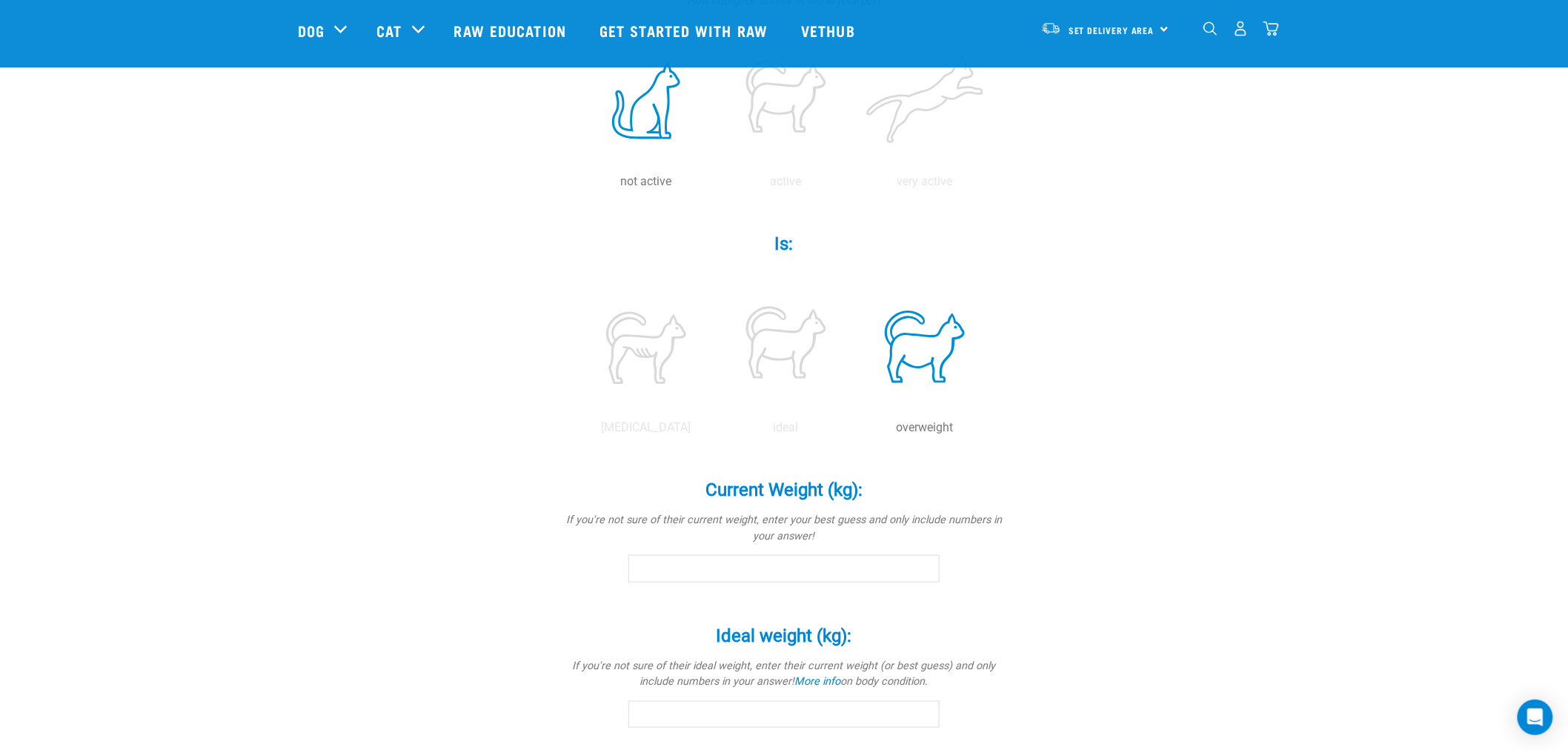
scroll to position [411, 0]
click at [715, 574] on input "Current Weight (kg): *" at bounding box center [784, 567] width 312 height 26
click at [924, 563] on input "0.1" at bounding box center [784, 567] width 312 height 26
click at [924, 563] on input "0.2" at bounding box center [784, 567] width 312 height 26
click at [924, 563] on input "0.3" at bounding box center [784, 567] width 312 height 26
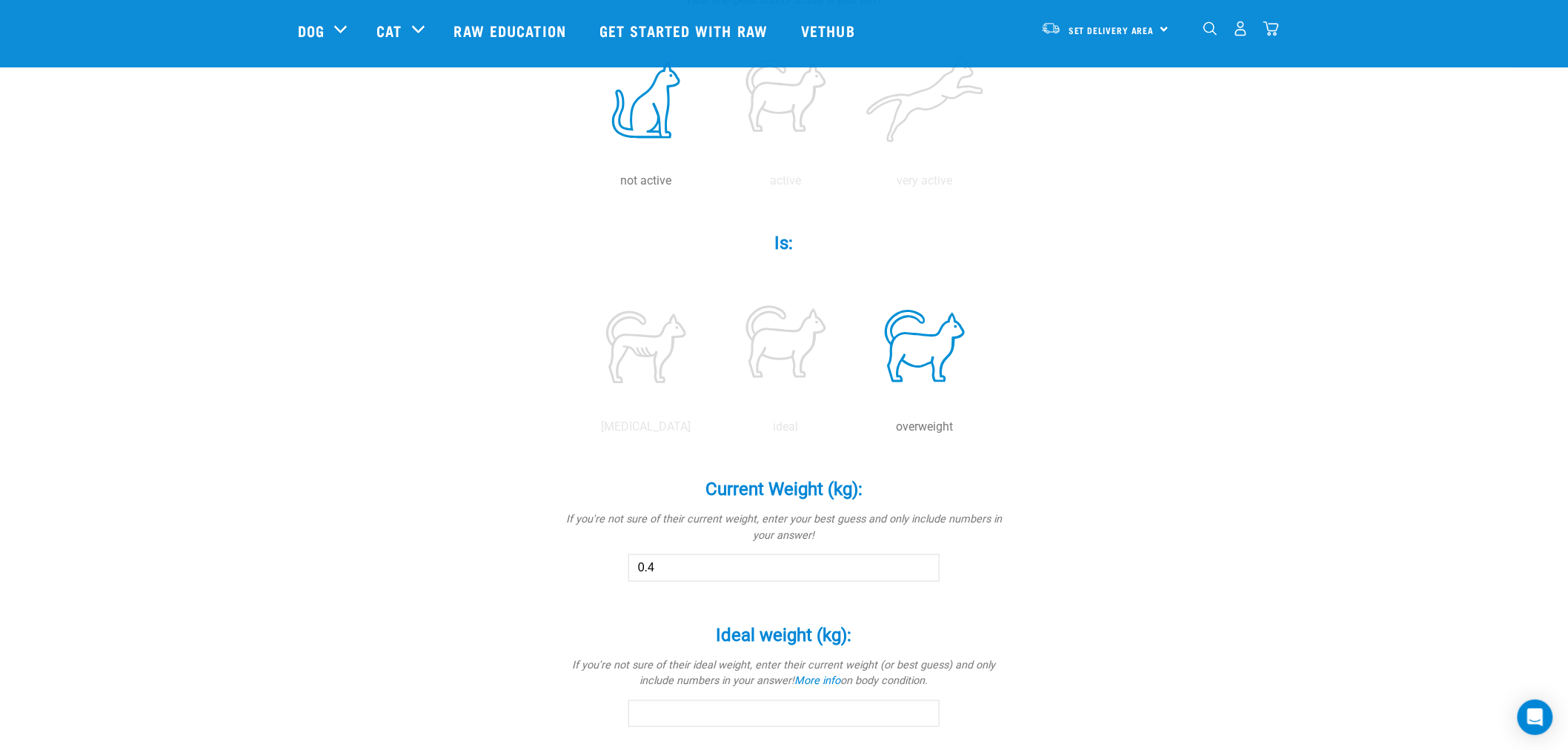
click at [923, 562] on input "0.4" at bounding box center [784, 567] width 312 height 26
click at [923, 563] on input "2.7" at bounding box center [784, 567] width 312 height 26
click at [923, 563] on input "2.8" at bounding box center [784, 567] width 312 height 26
click at [923, 563] on input "5.4" at bounding box center [784, 567] width 312 height 26
click at [923, 563] on input "5.5" at bounding box center [784, 567] width 312 height 26
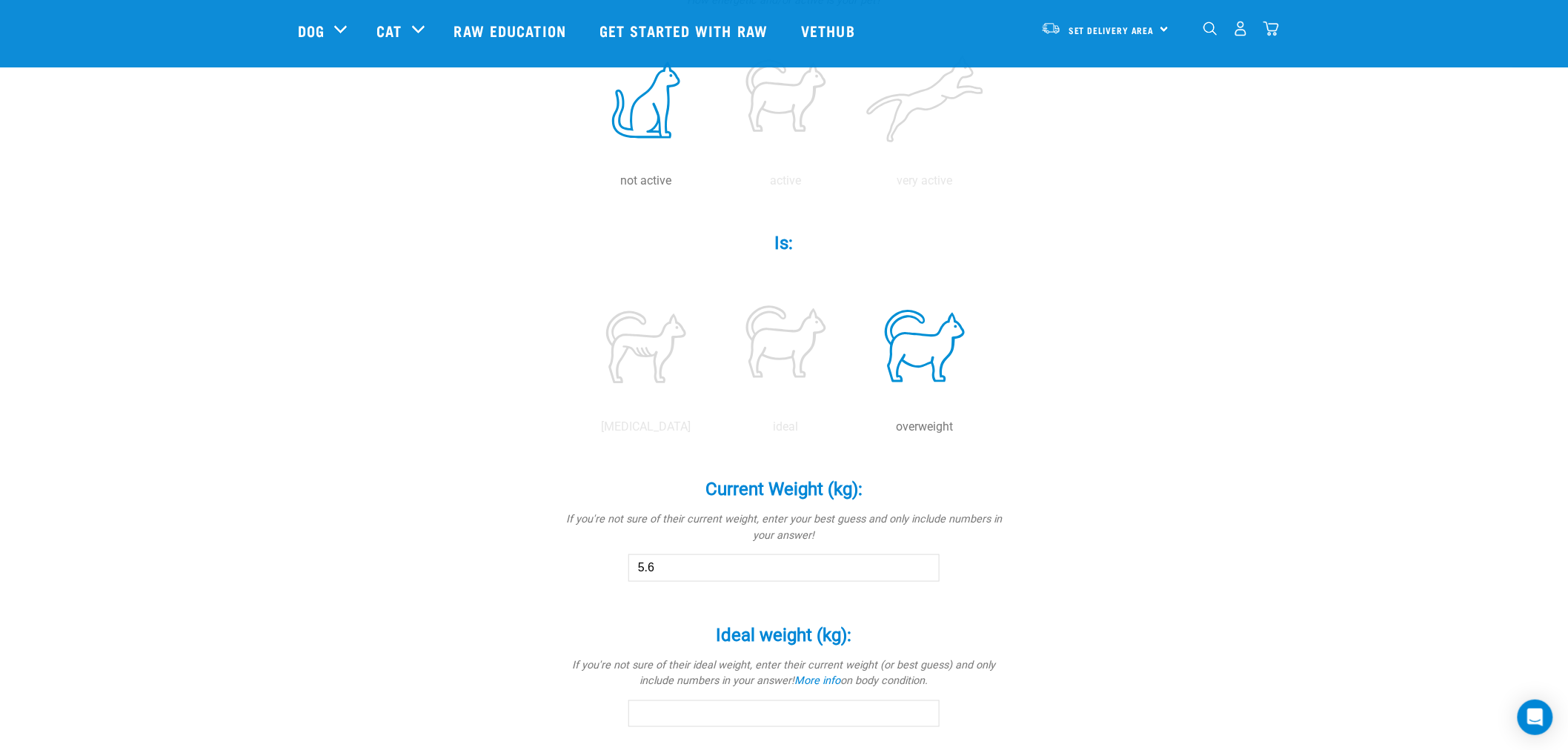
click at [923, 563] on input "5.6" at bounding box center [784, 567] width 312 height 26
click at [923, 563] on input "5.7" at bounding box center [784, 567] width 312 height 26
click at [923, 563] on input "5.8" at bounding box center [784, 567] width 312 height 26
click at [922, 566] on input "5.9" at bounding box center [784, 567] width 312 height 26
type input "6"
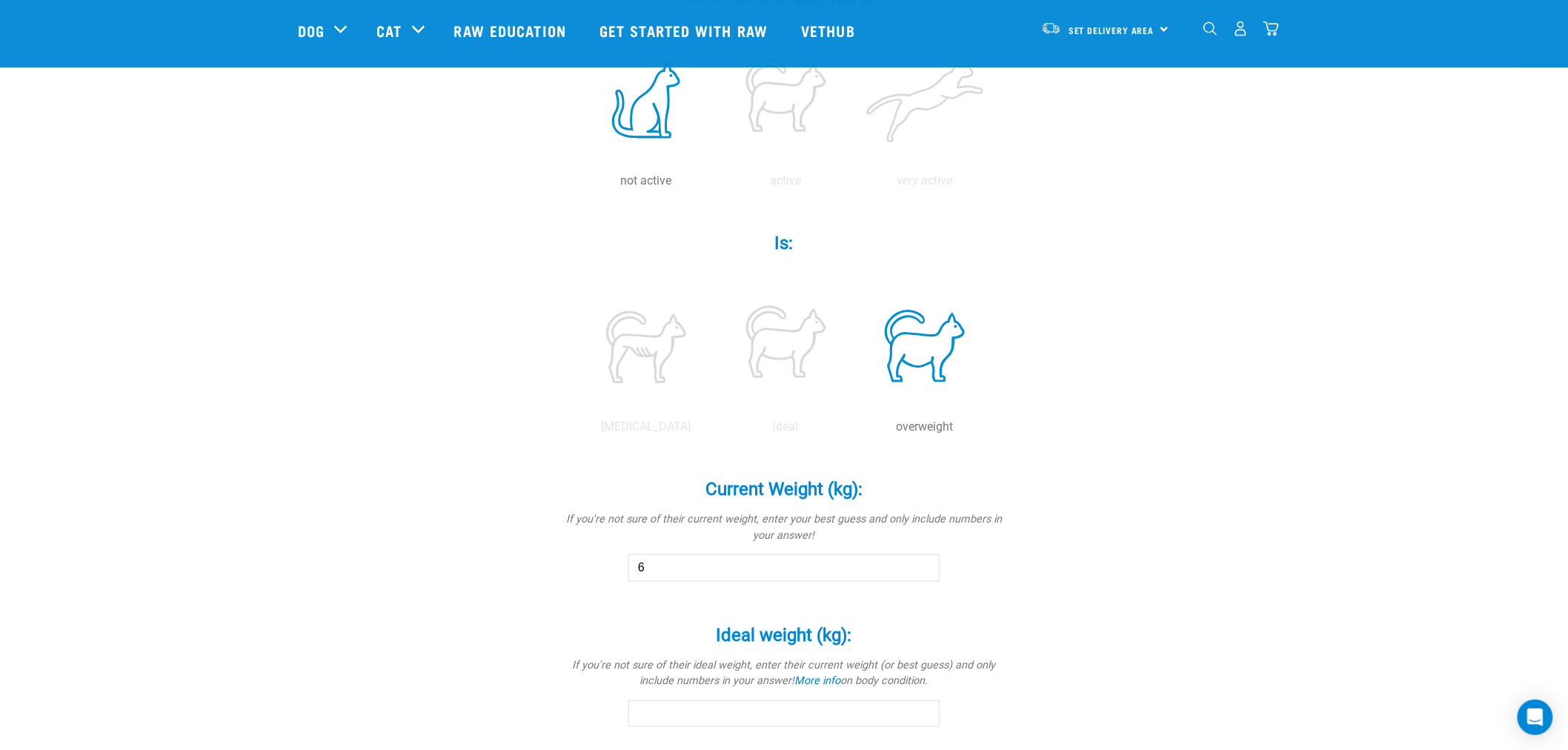
click at [922, 566] on input "6" at bounding box center [784, 567] width 312 height 26
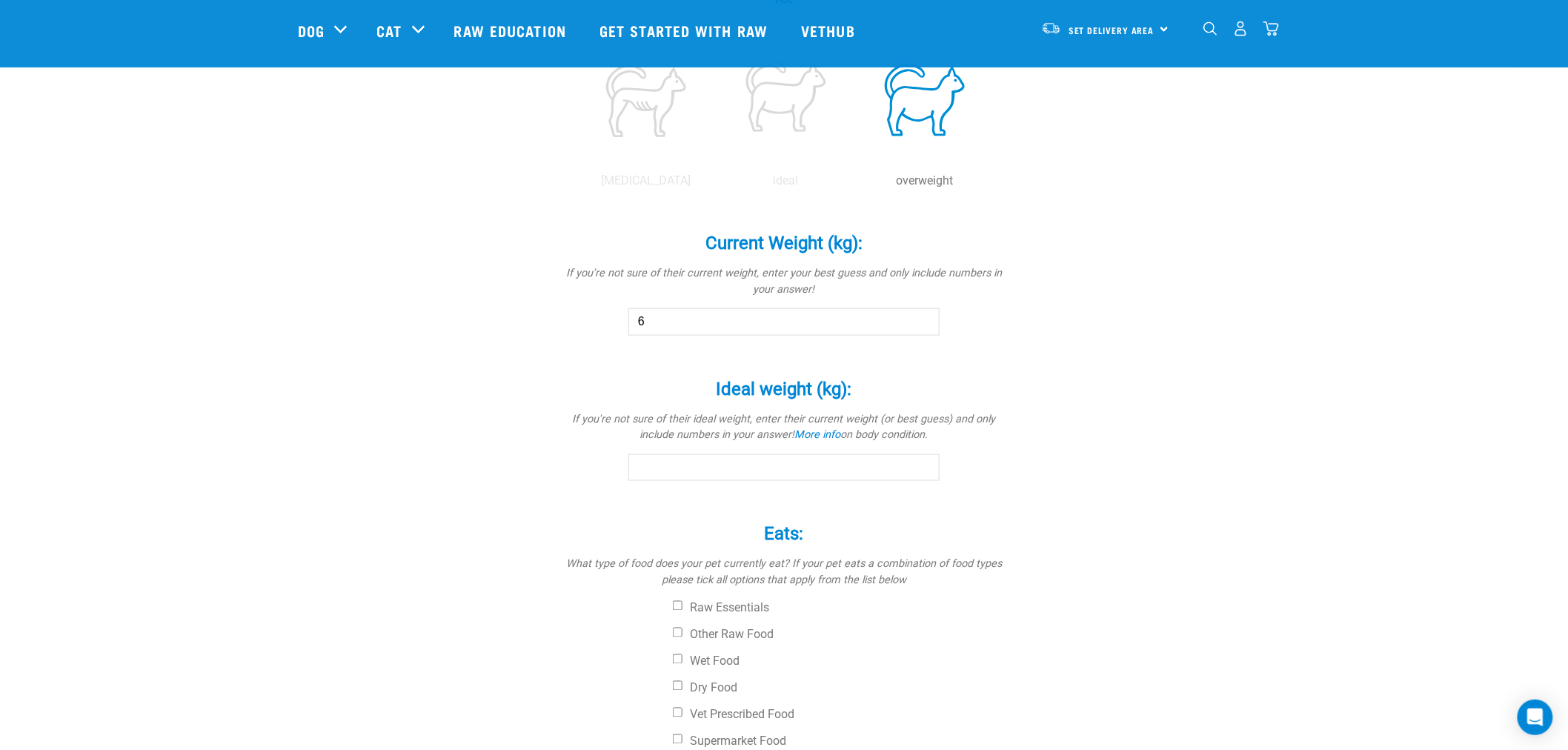
scroll to position [658, 0]
click at [923, 468] on input "-0.1" at bounding box center [784, 467] width 312 height 26
click at [923, 468] on input "-0.2" at bounding box center [784, 467] width 312 height 26
click at [925, 459] on input "-0.1" at bounding box center [784, 467] width 312 height 26
click at [925, 459] on input "1.9" at bounding box center [784, 467] width 312 height 26
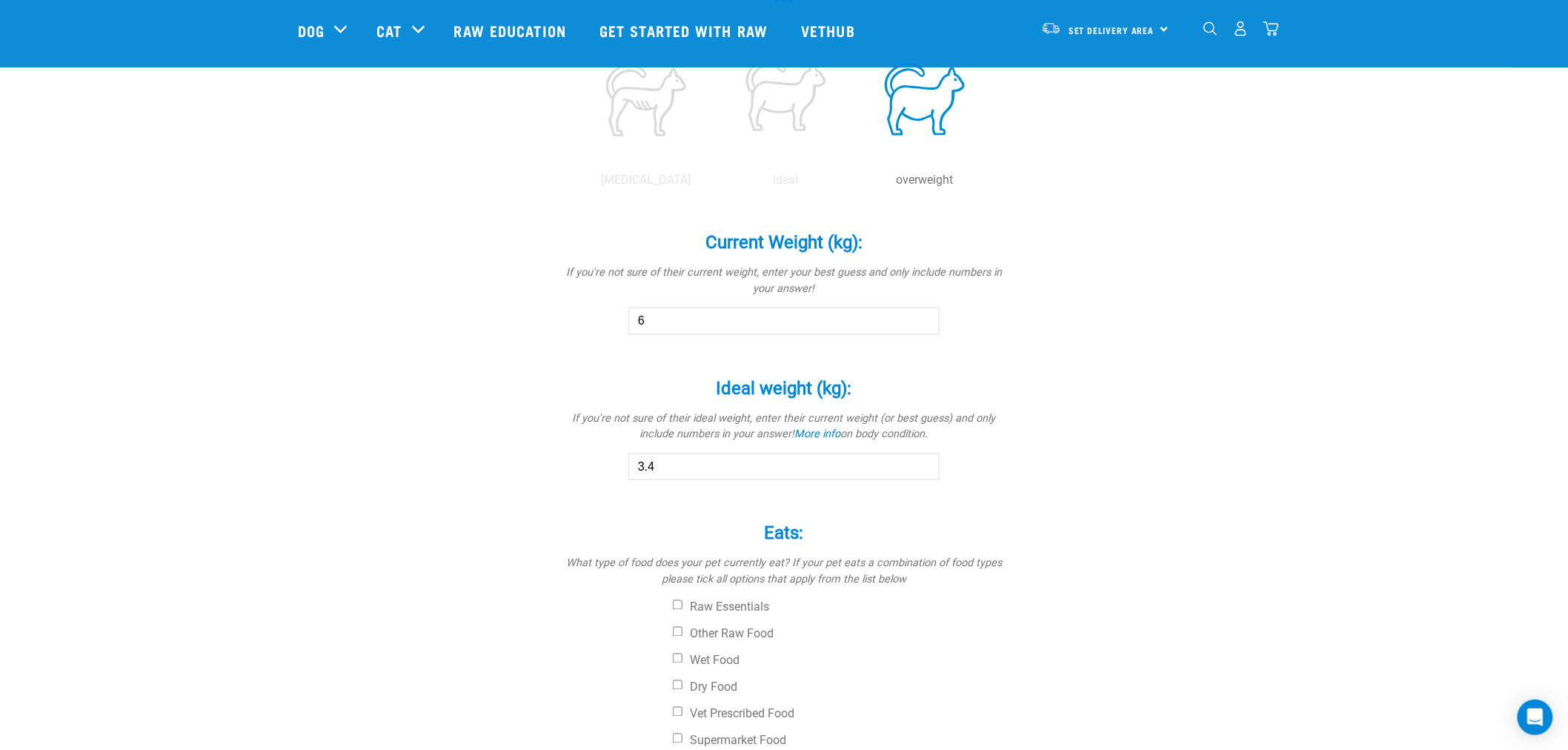
click at [923, 461] on input "3.4" at bounding box center [784, 467] width 312 height 26
click at [923, 461] on input "3.5" at bounding box center [784, 467] width 312 height 26
click at [923, 461] on input "3.6" at bounding box center [784, 467] width 312 height 26
click at [923, 461] on input "3.7" at bounding box center [784, 467] width 312 height 26
click at [923, 461] on input "3.8" at bounding box center [784, 467] width 312 height 26
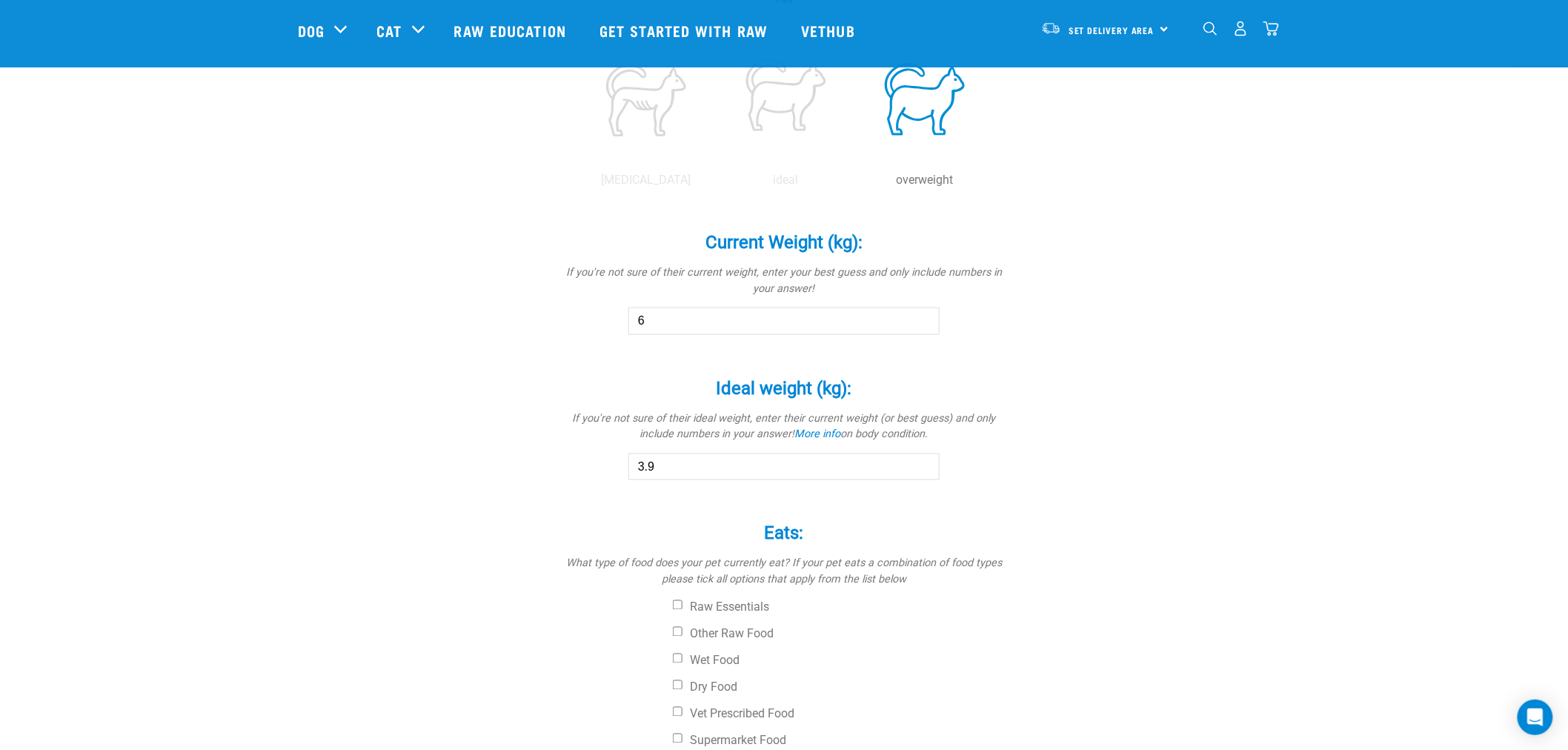
click at [923, 461] on input "3.9" at bounding box center [784, 467] width 312 height 26
click at [923, 461] on input "4" at bounding box center [784, 467] width 312 height 26
click at [923, 461] on input "4.1" at bounding box center [784, 467] width 312 height 26
click at [923, 461] on input "4.2" at bounding box center [784, 467] width 312 height 26
click at [923, 461] on input "4.3" at bounding box center [784, 467] width 312 height 26
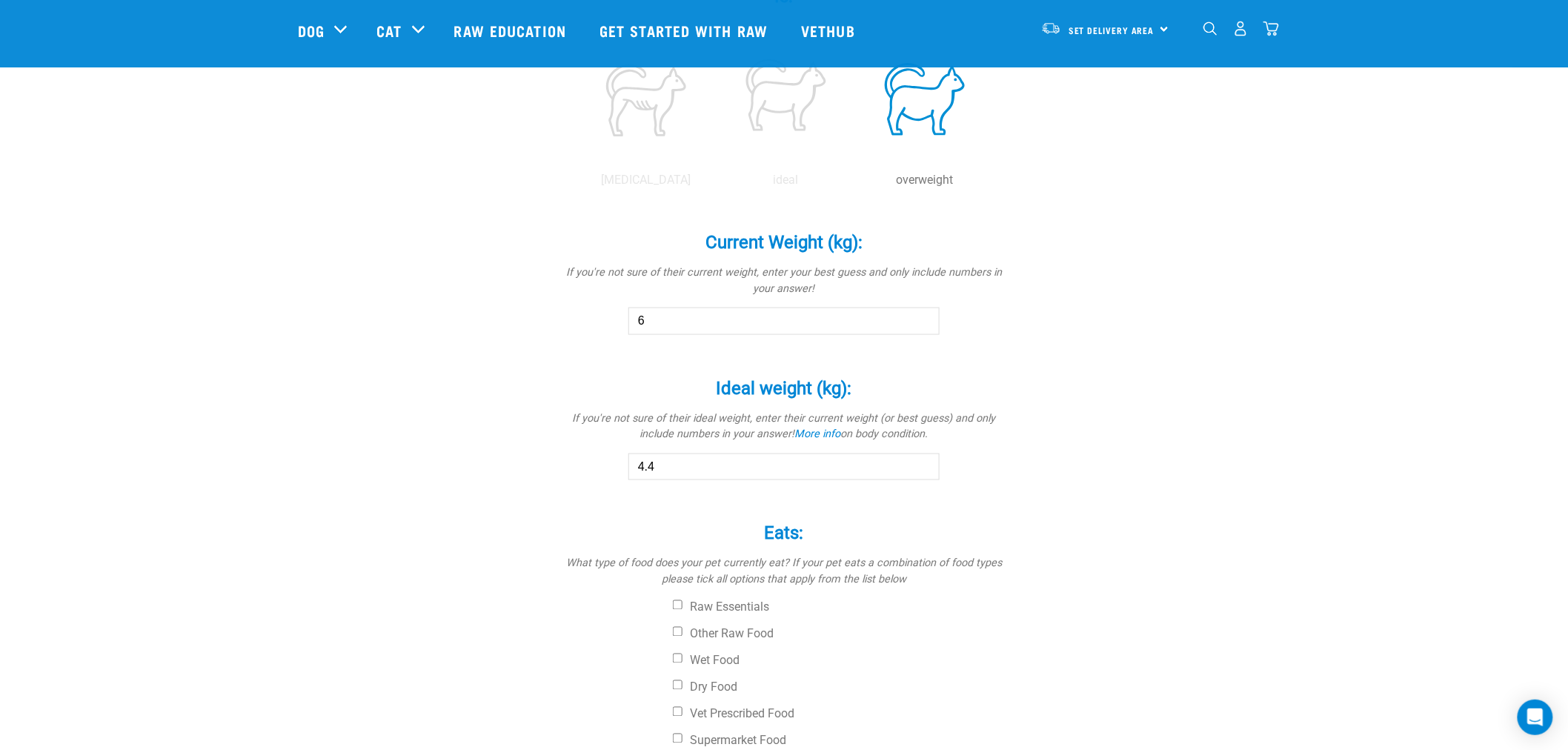
click at [923, 461] on input "4.4" at bounding box center [784, 467] width 312 height 26
click at [923, 461] on input "4.5" at bounding box center [784, 467] width 312 height 26
click at [923, 461] on input "4.6" at bounding box center [784, 467] width 312 height 26
click at [923, 461] on input "4.7" at bounding box center [784, 467] width 312 height 26
click at [923, 461] on input "4.8" at bounding box center [784, 467] width 312 height 26
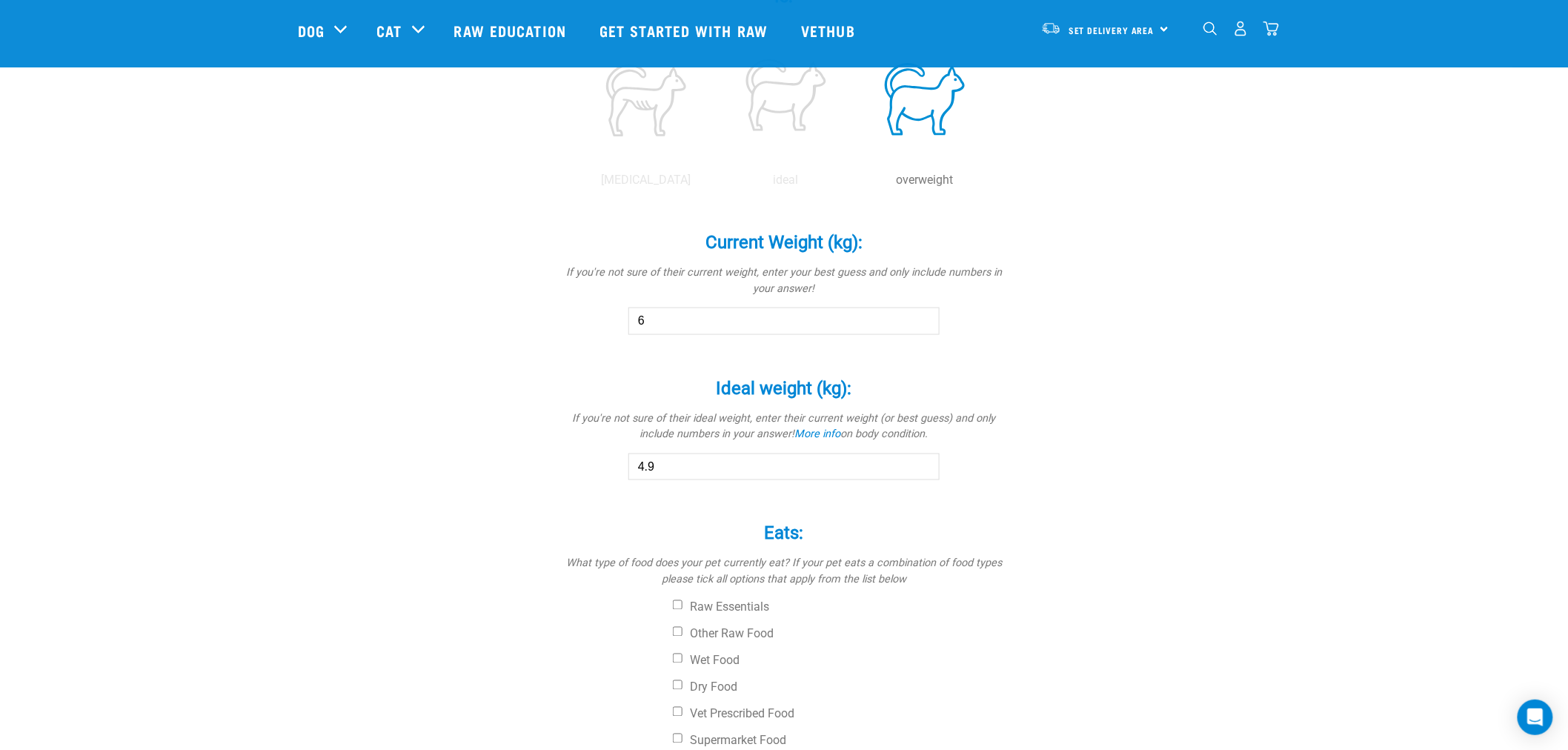
click at [923, 461] on input "4.9" at bounding box center [784, 467] width 312 height 26
type input "5"
click at [923, 461] on input "5" at bounding box center [784, 467] width 312 height 26
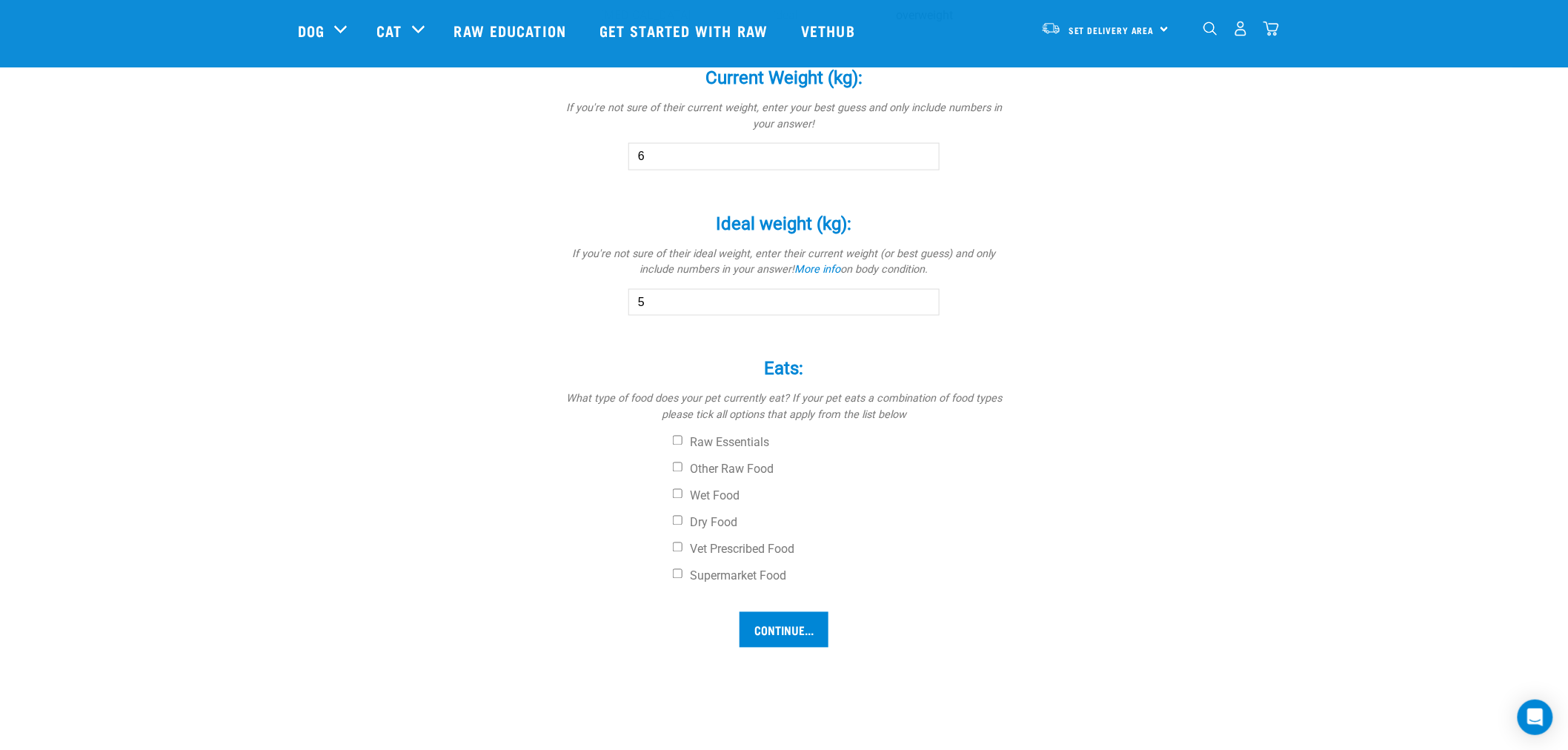
scroll to position [824, 0]
click at [678, 572] on input "Supermarket Food" at bounding box center [678, 573] width 10 height 10
checkbox input "true"
click at [792, 629] on input "Continue..." at bounding box center [784, 629] width 89 height 36
click at [676, 518] on input "Dry Food" at bounding box center [678, 519] width 10 height 10
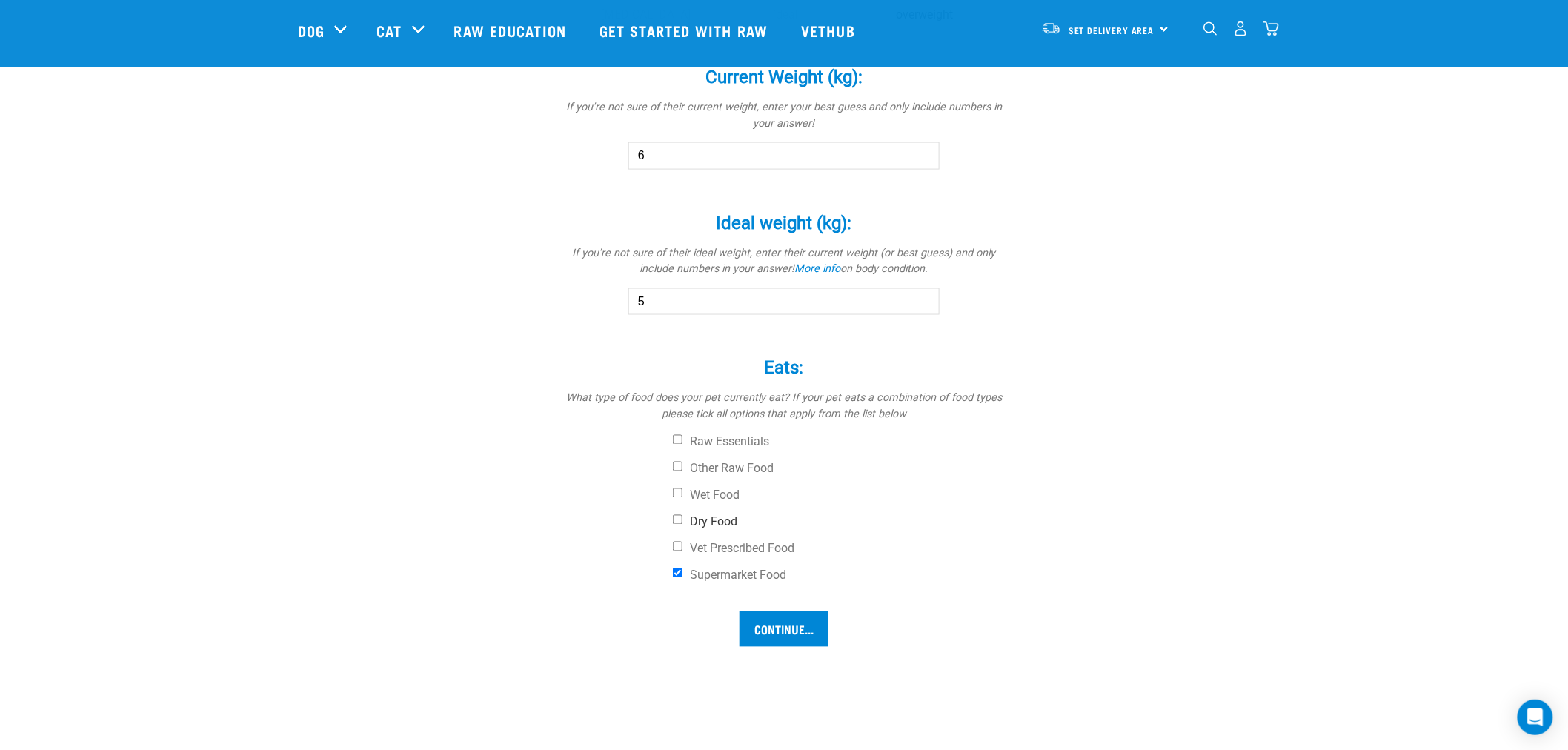
checkbox input "true"
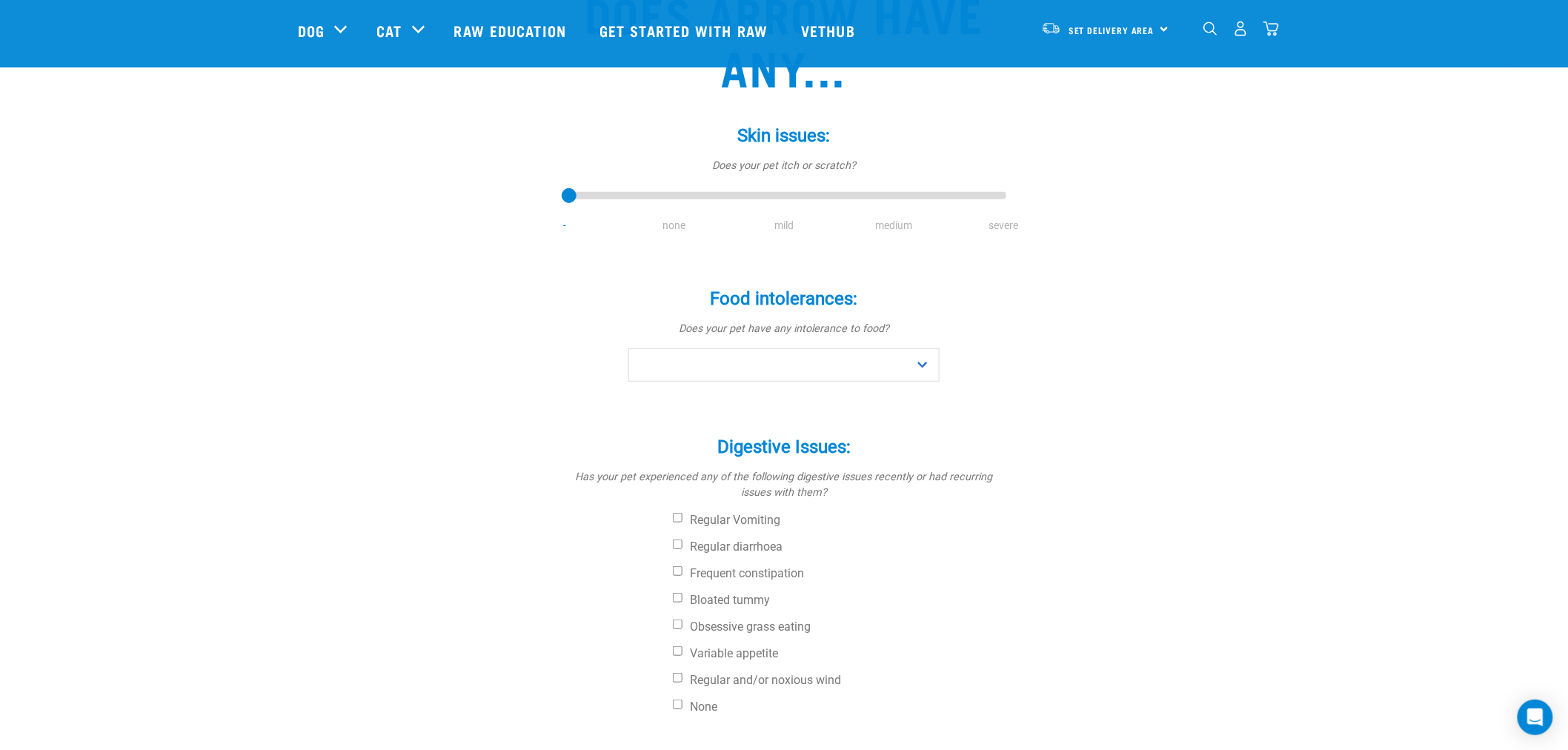
scroll to position [165, 0]
click at [923, 360] on select "No Yes" at bounding box center [784, 364] width 312 height 34
click at [1146, 427] on div "Does Arrow have any... Skin issues: * Does your pet itch or scratch? - none mil…" at bounding box center [784, 454] width 972 height 1000
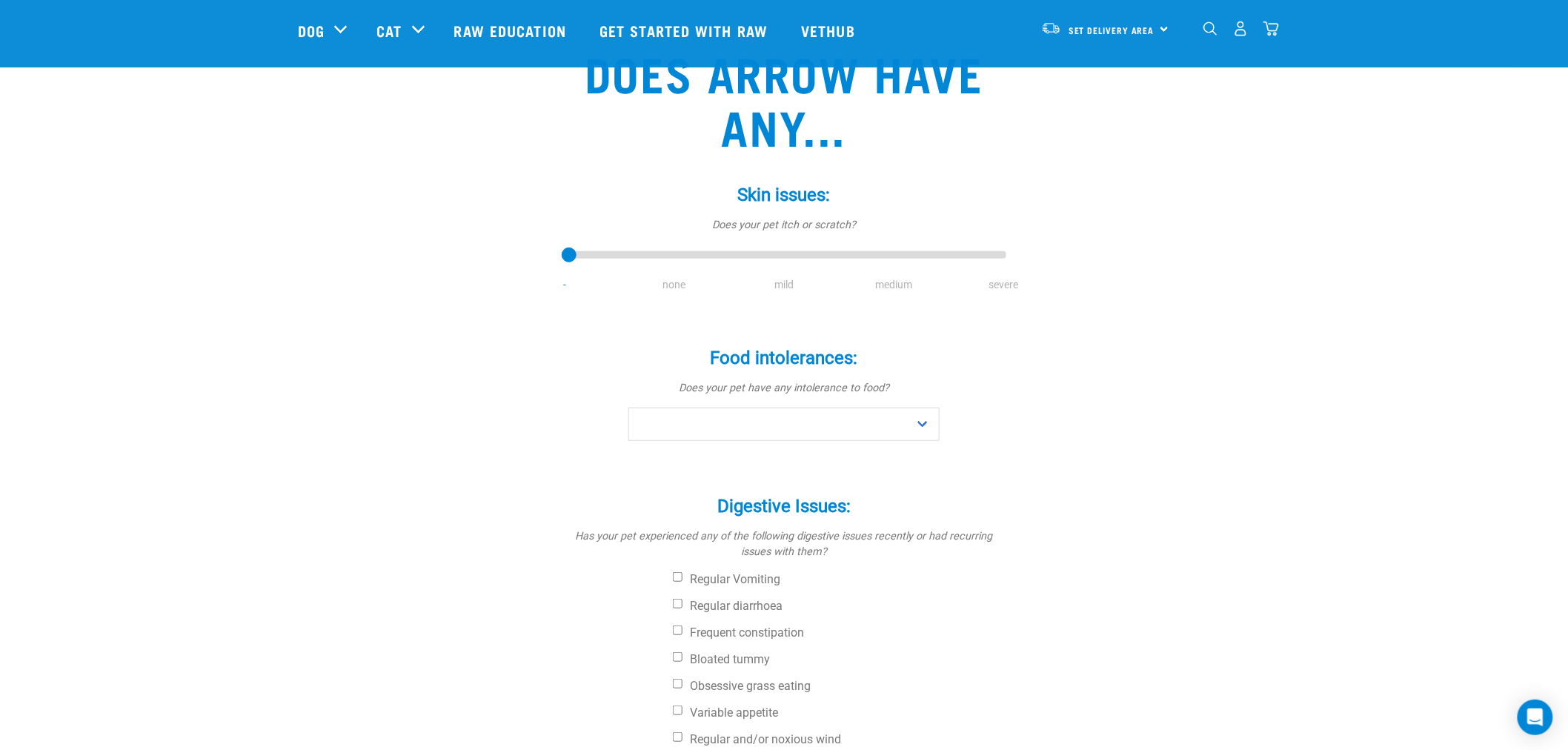
scroll to position [0, 0]
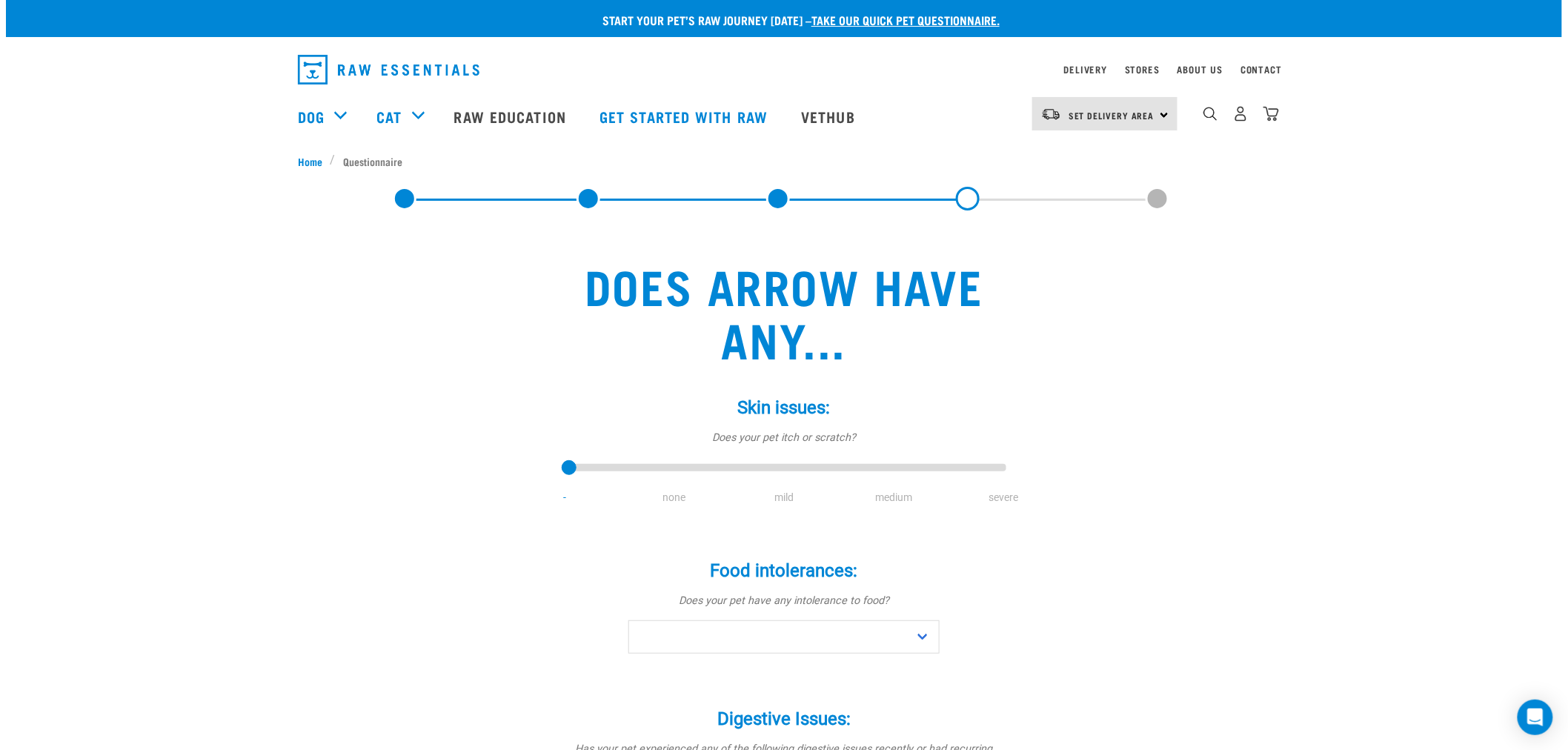
click at [669, 494] on li "none" at bounding box center [674, 498] width 109 height 15
type input "1"
click at [669, 465] on input "range" at bounding box center [784, 468] width 445 height 21
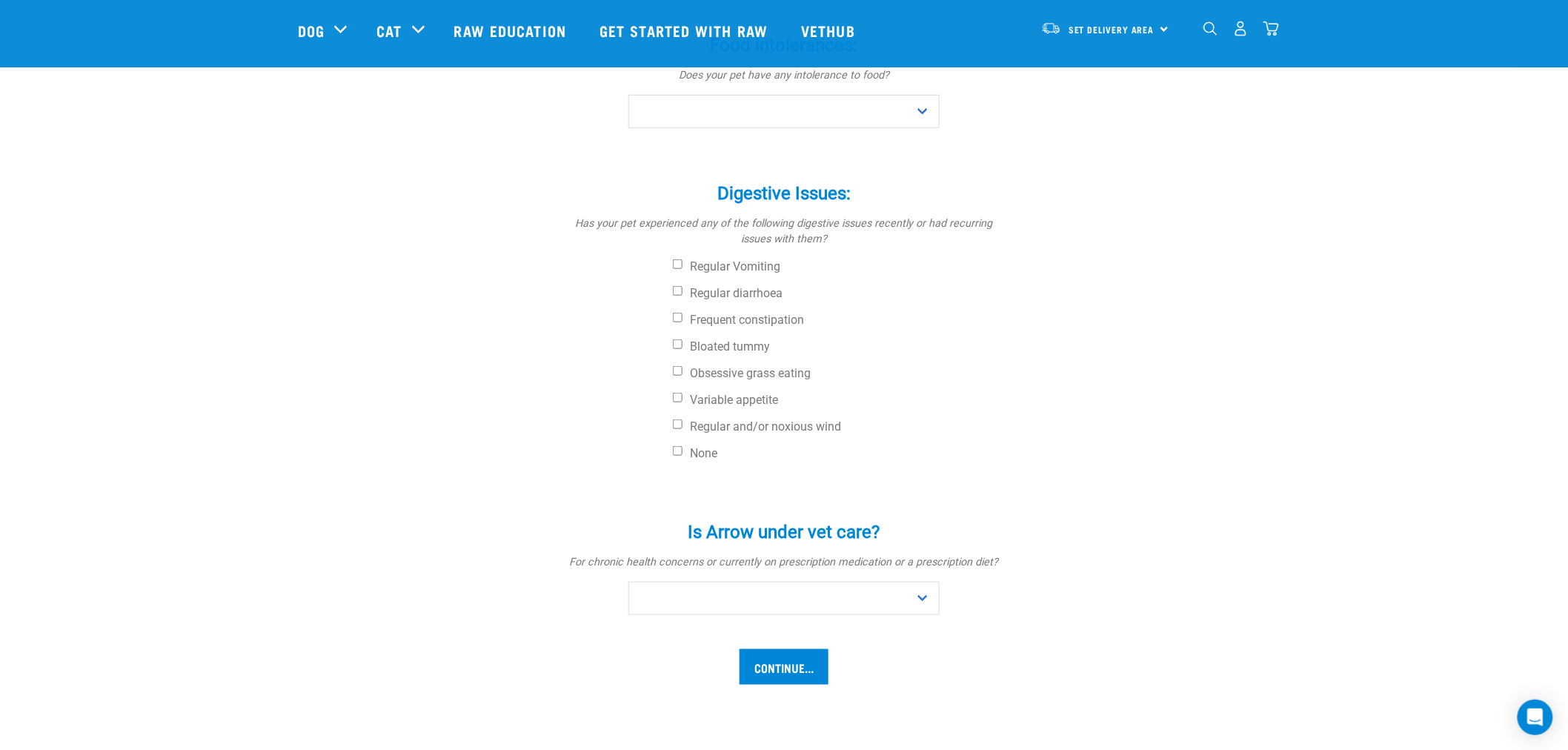
scroll to position [494, 0]
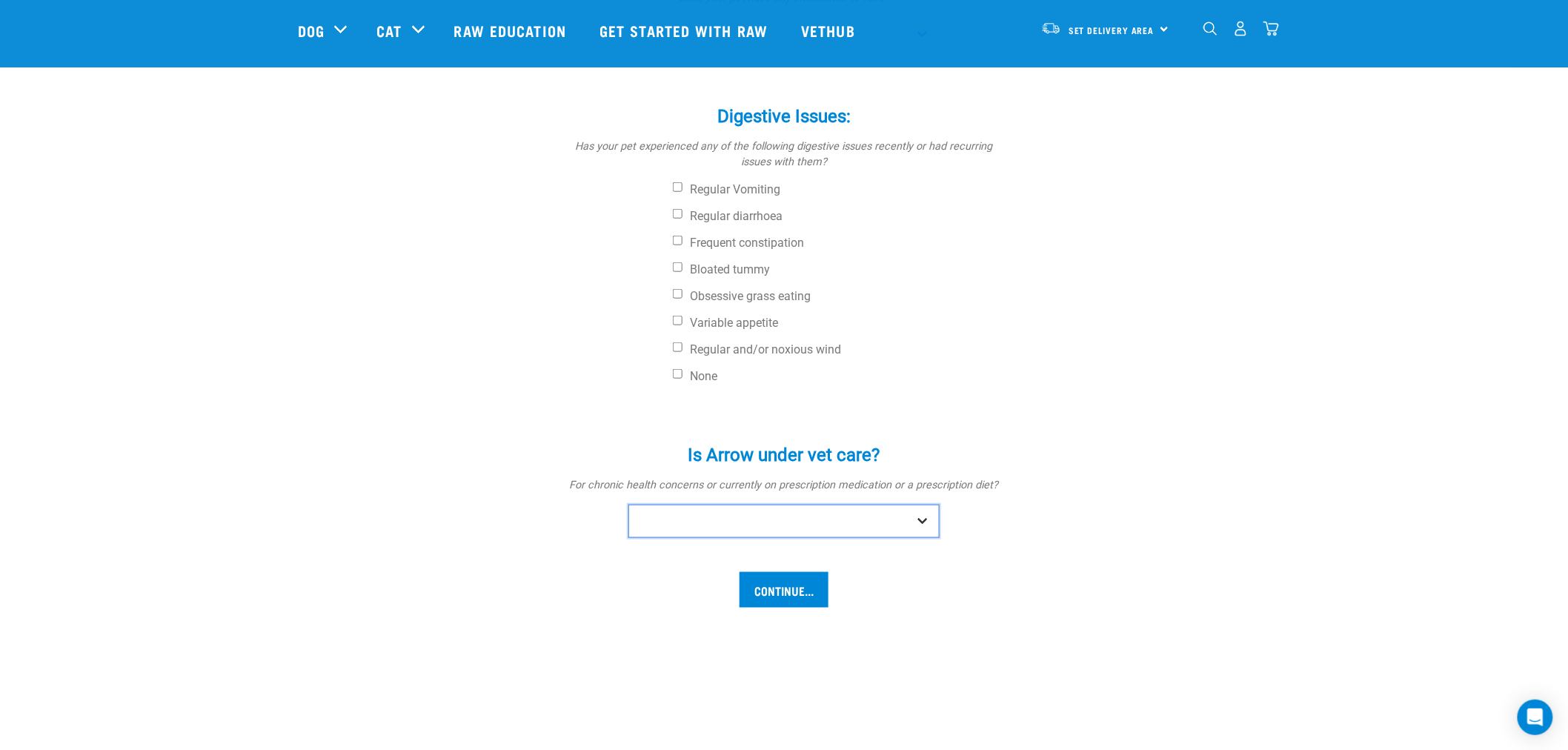
click at [919, 519] on select "No Yes" at bounding box center [784, 521] width 312 height 34
click at [629, 505] on select "No Yes" at bounding box center [784, 521] width 312 height 34
click at [792, 579] on input "Continue..." at bounding box center [784, 590] width 89 height 36
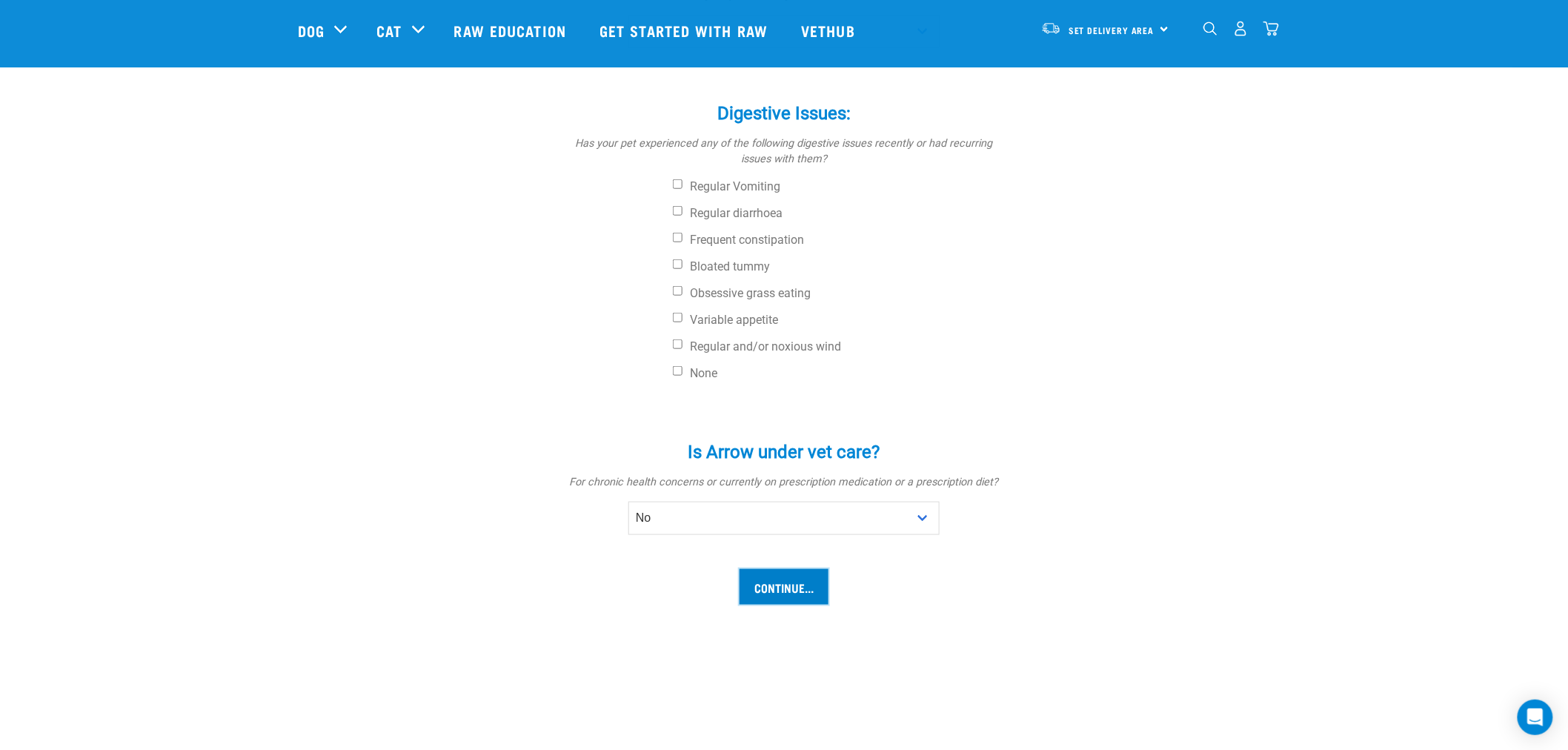
click at [787, 583] on input "Continue..." at bounding box center [784, 587] width 89 height 36
click at [776, 584] on input "Continue..." at bounding box center [784, 587] width 89 height 36
click at [775, 584] on input "Continue..." at bounding box center [784, 587] width 89 height 36
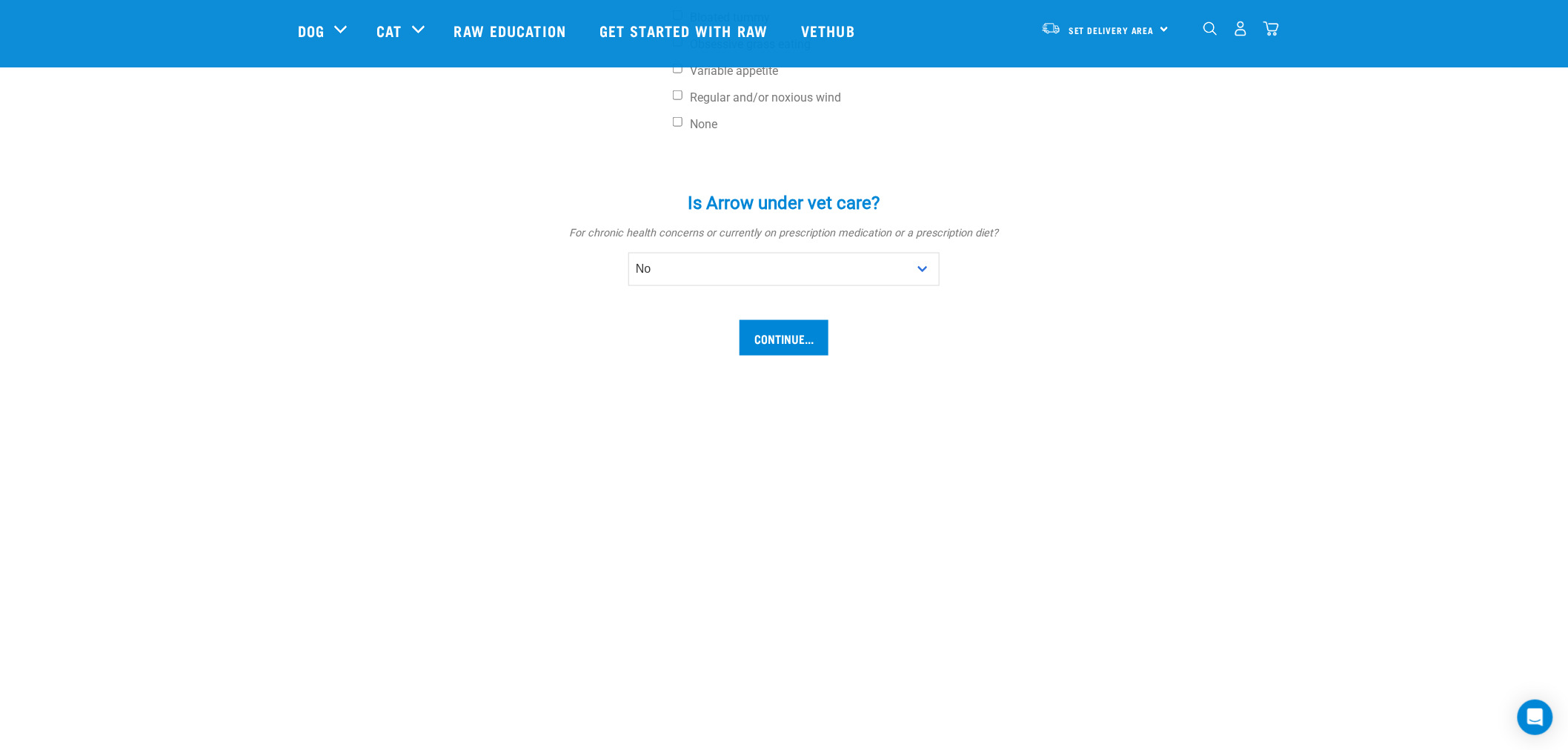
scroll to position [414, 0]
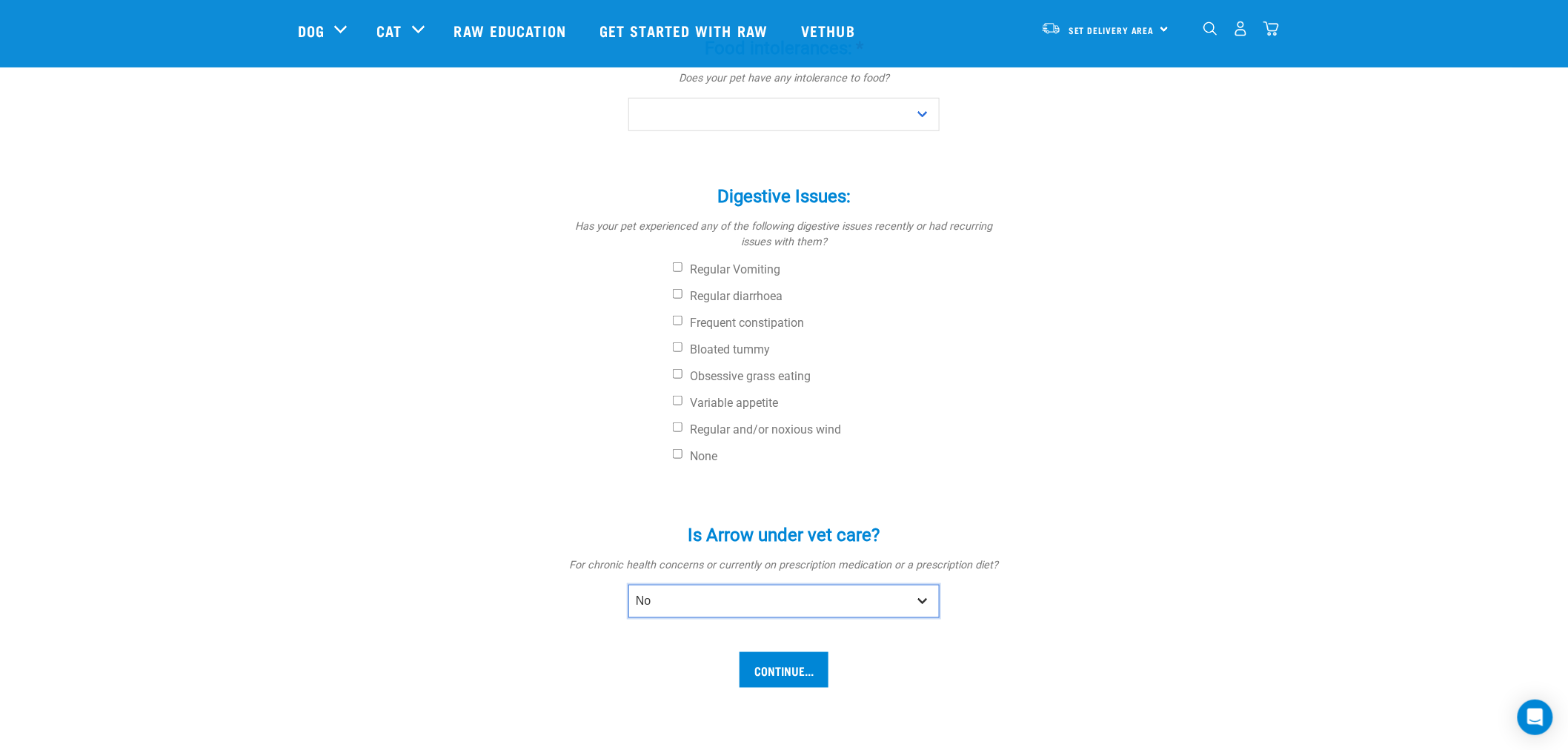
click at [922, 598] on select "No Yes" at bounding box center [784, 601] width 312 height 34
click at [629, 585] on select "No Yes" at bounding box center [784, 601] width 312 height 34
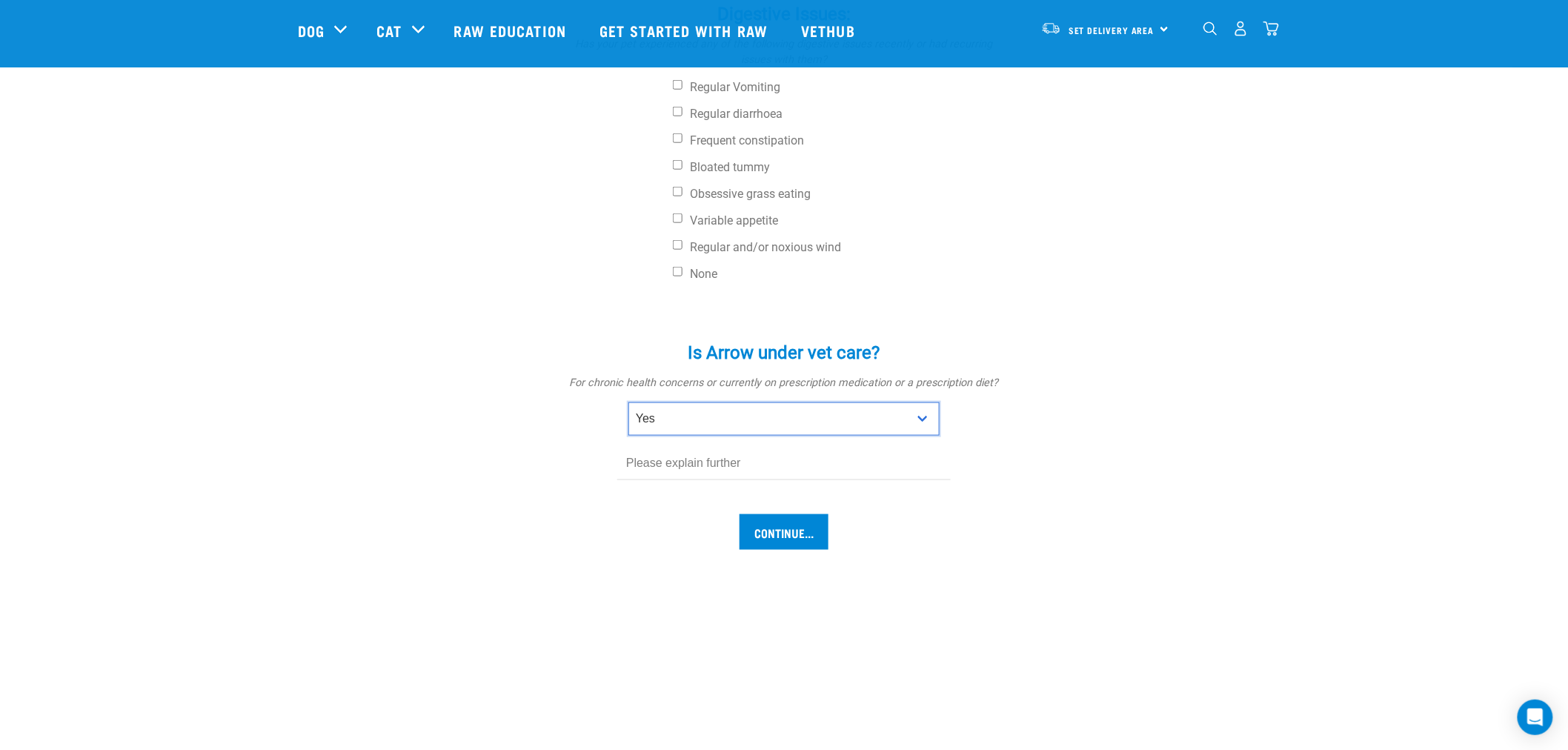
scroll to position [662, 0]
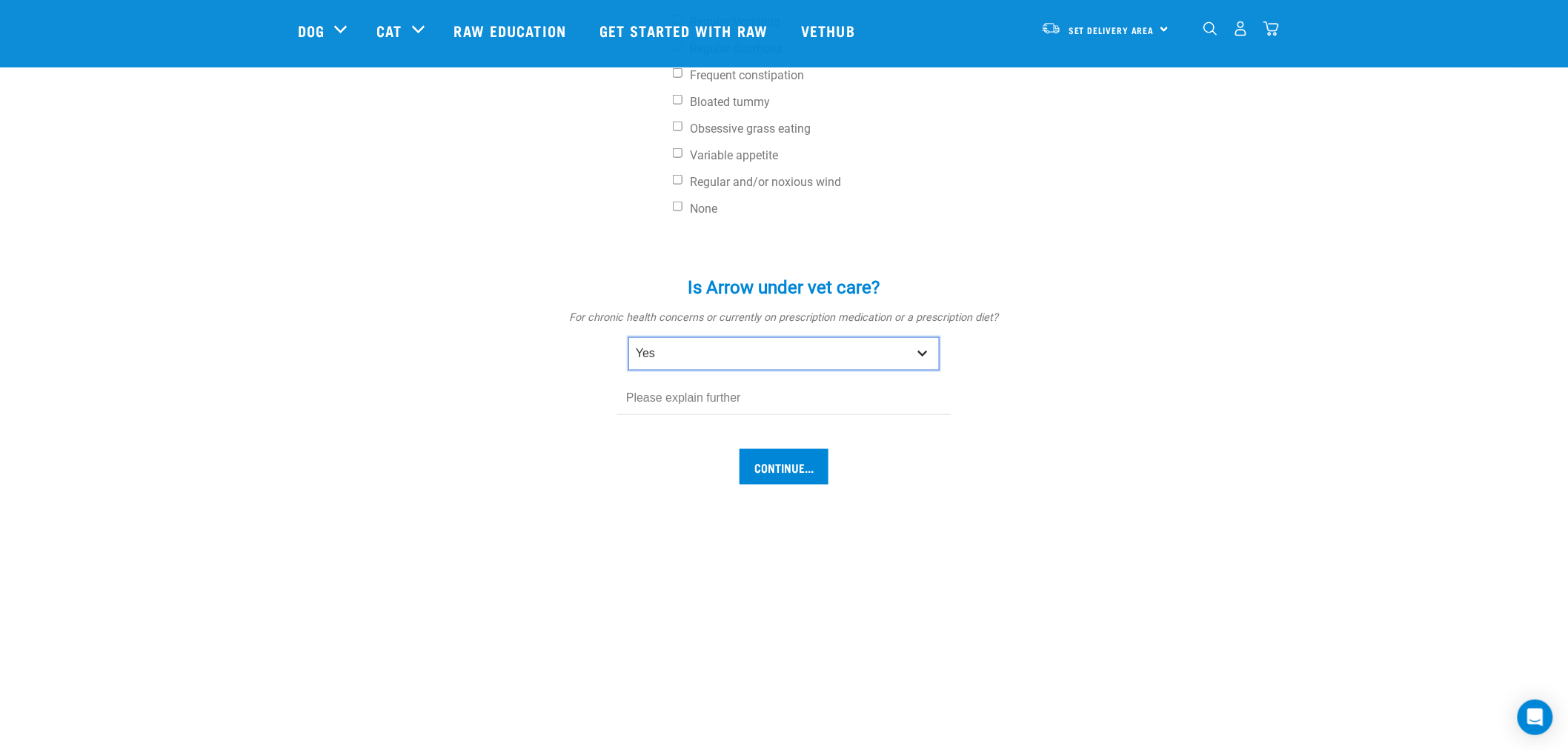
click at [923, 347] on select "No Yes" at bounding box center [784, 354] width 312 height 34
select select "no"
click at [629, 337] on select "No Yes" at bounding box center [784, 354] width 312 height 34
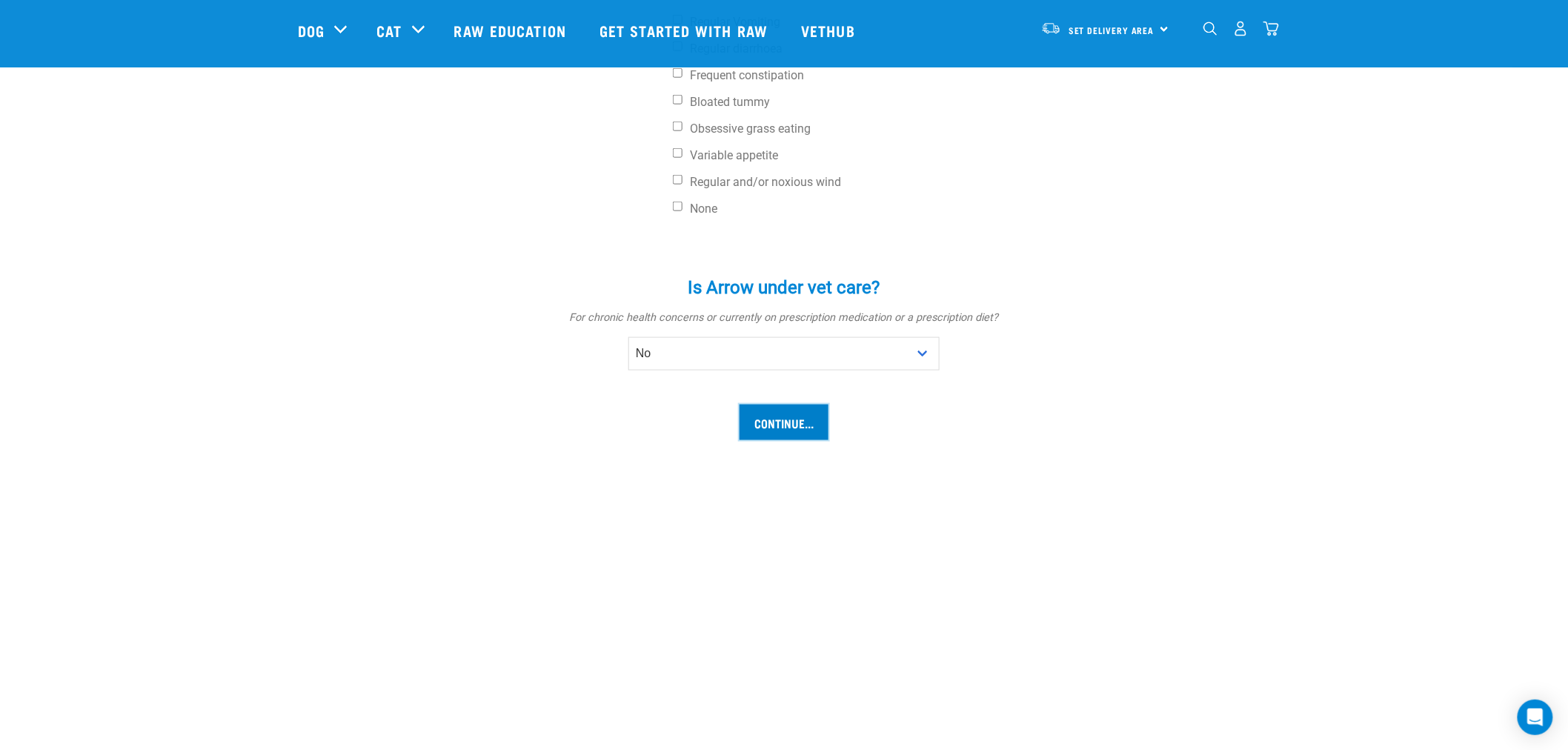
click at [784, 418] on input "Continue..." at bounding box center [784, 422] width 89 height 36
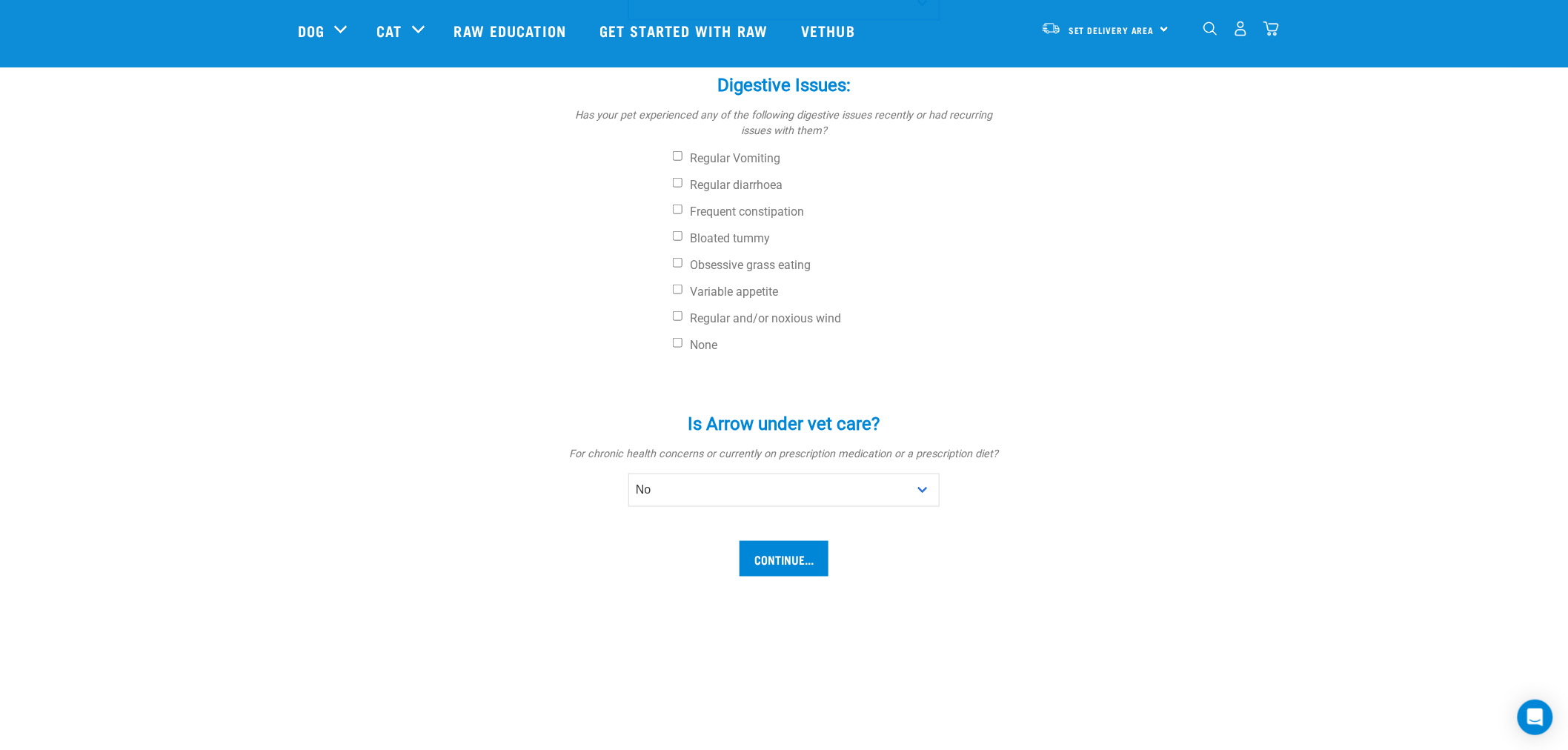
scroll to position [497, 0]
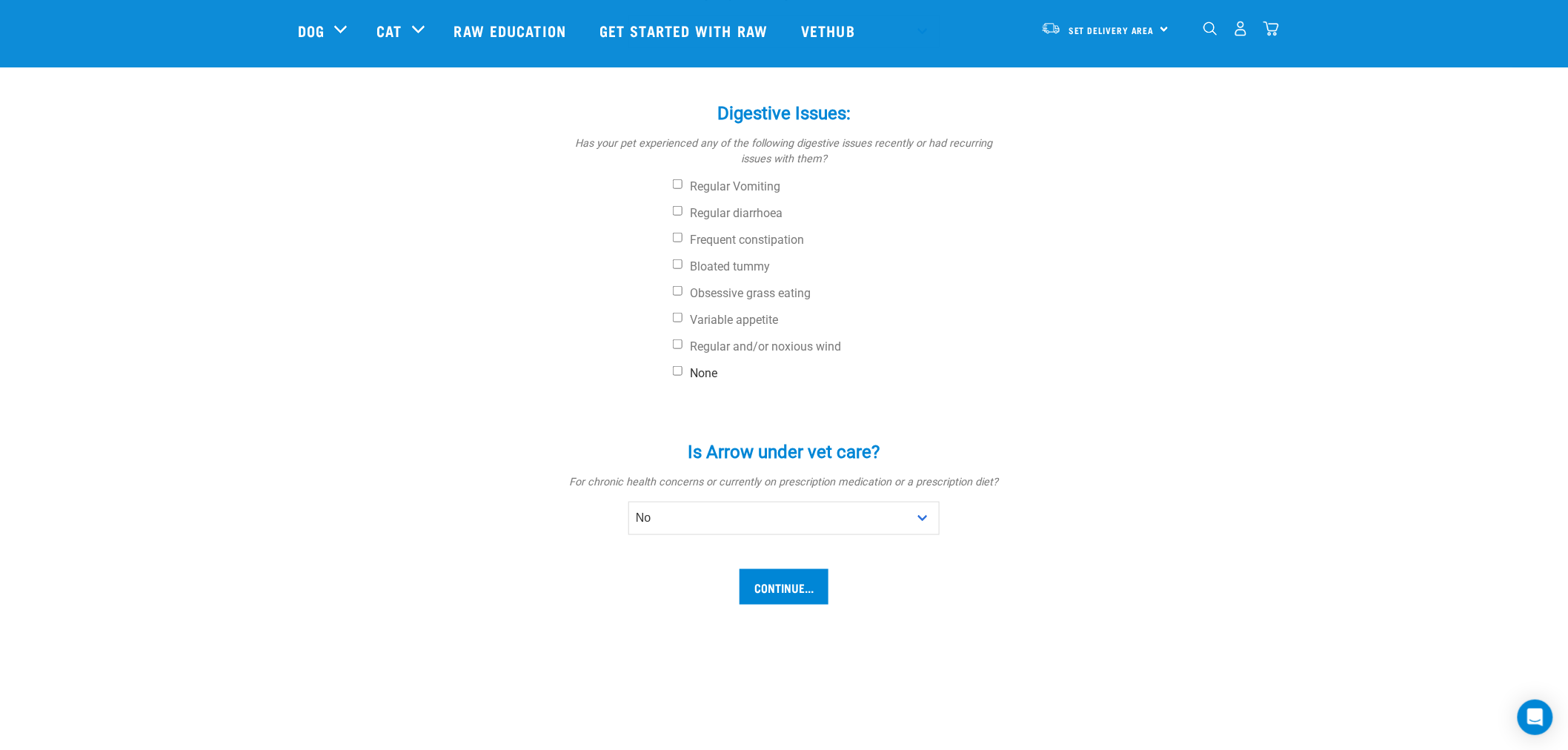
click at [678, 367] on input "None" at bounding box center [678, 371] width 10 height 10
checkbox input "true"
click at [774, 590] on input "Continue..." at bounding box center [784, 587] width 89 height 36
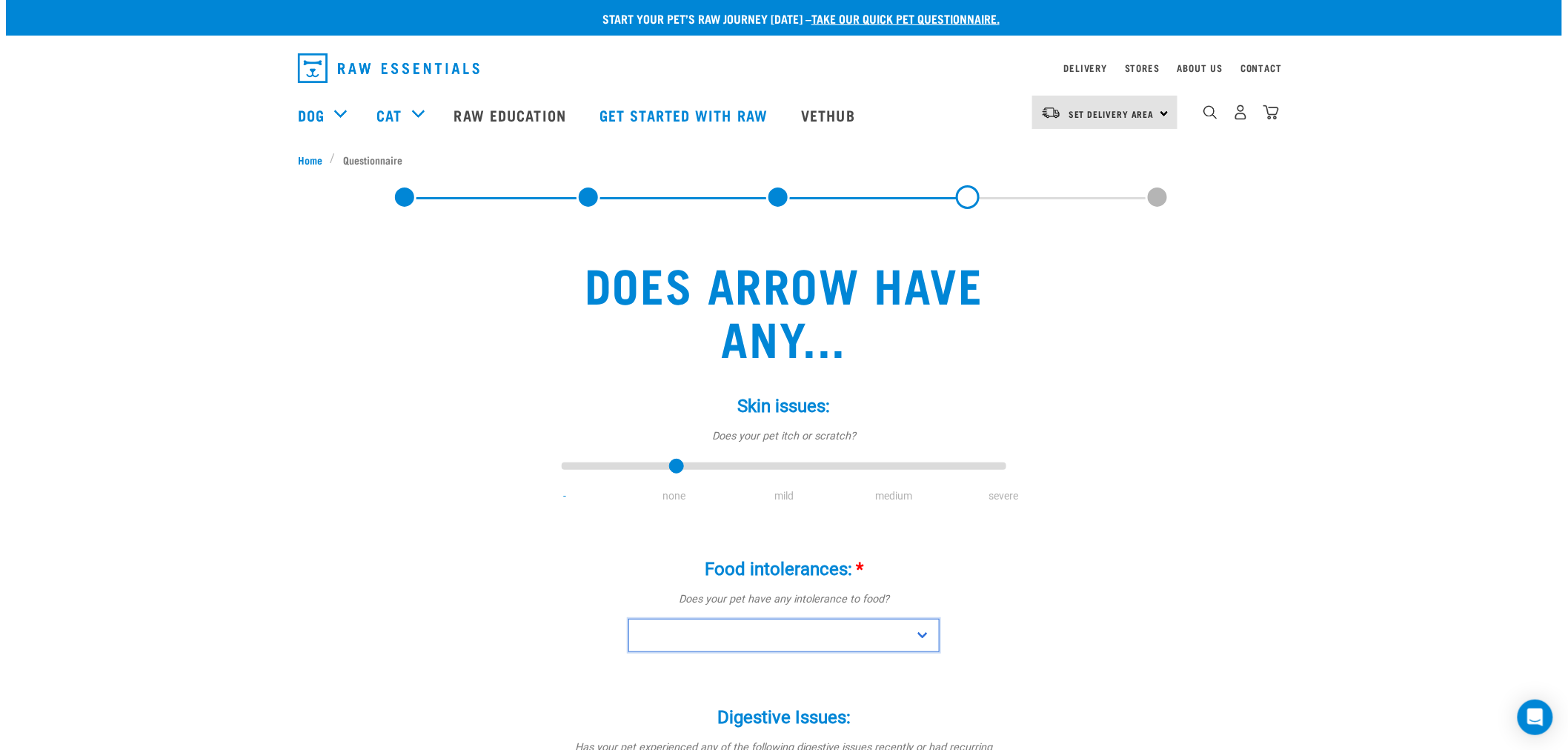
scroll to position [0, 0]
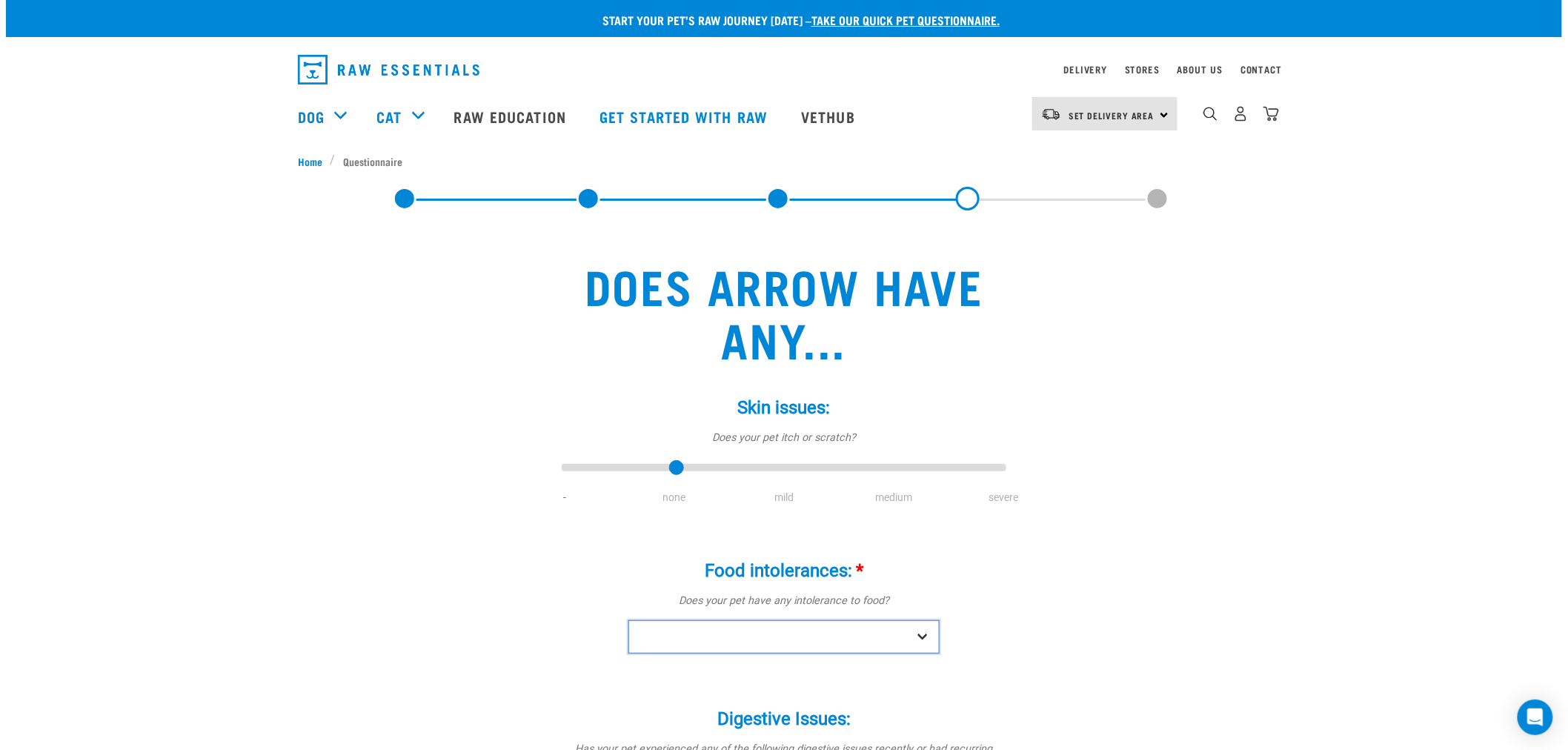
click at [919, 632] on select "No Yes" at bounding box center [784, 637] width 312 height 34
select select "no"
click at [629, 621] on select "No Yes" at bounding box center [784, 637] width 312 height 34
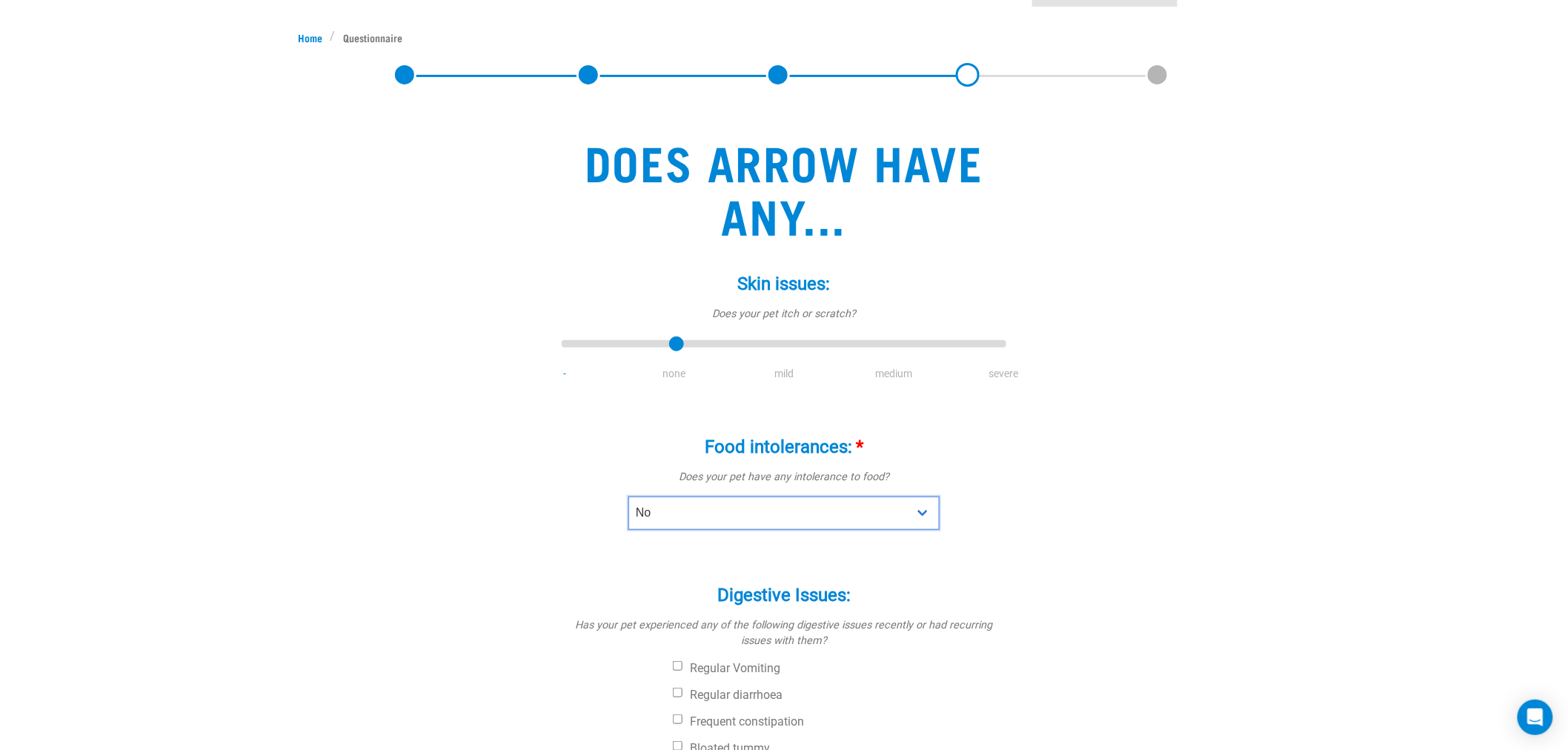
scroll to position [494, 0]
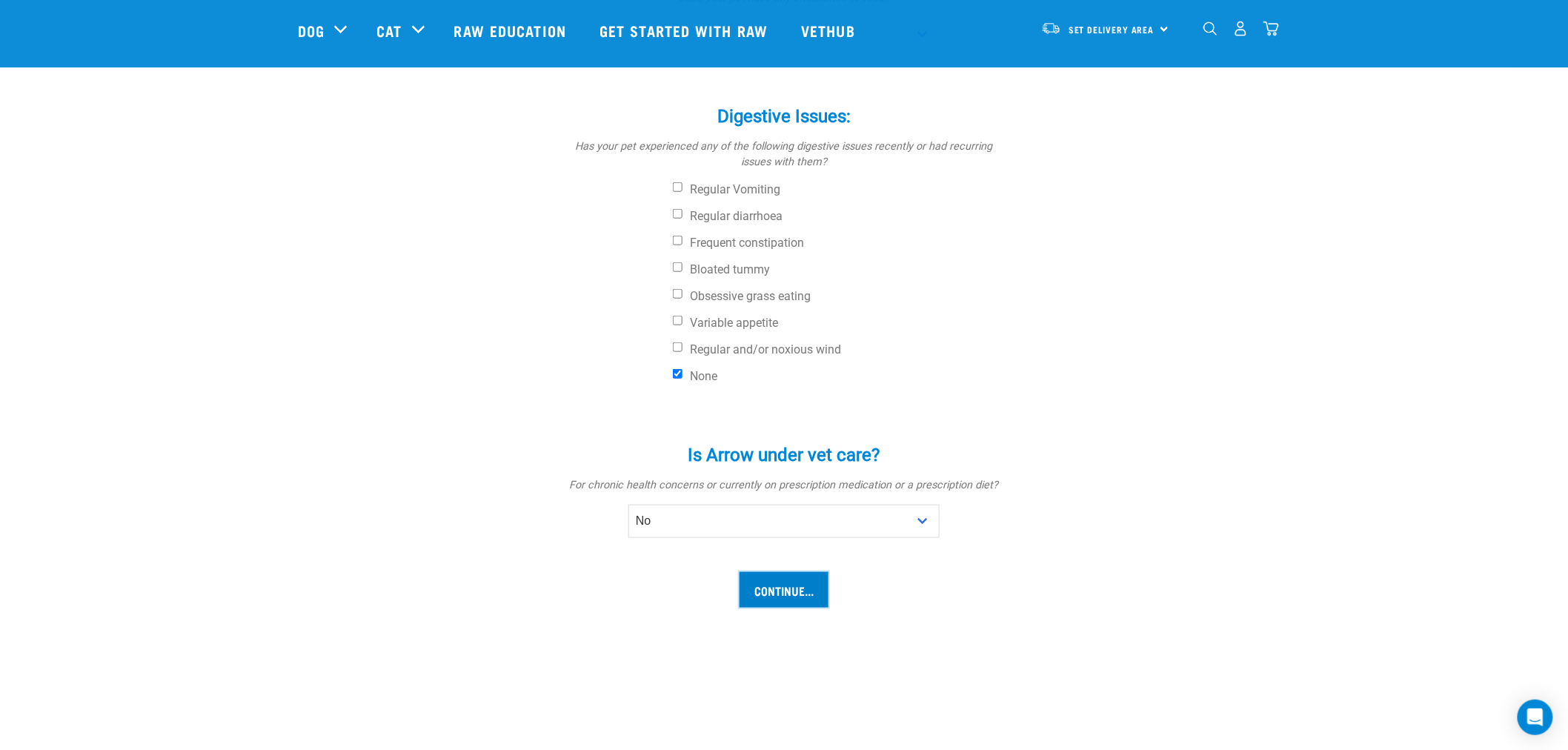
click at [776, 590] on input "Continue..." at bounding box center [784, 590] width 89 height 36
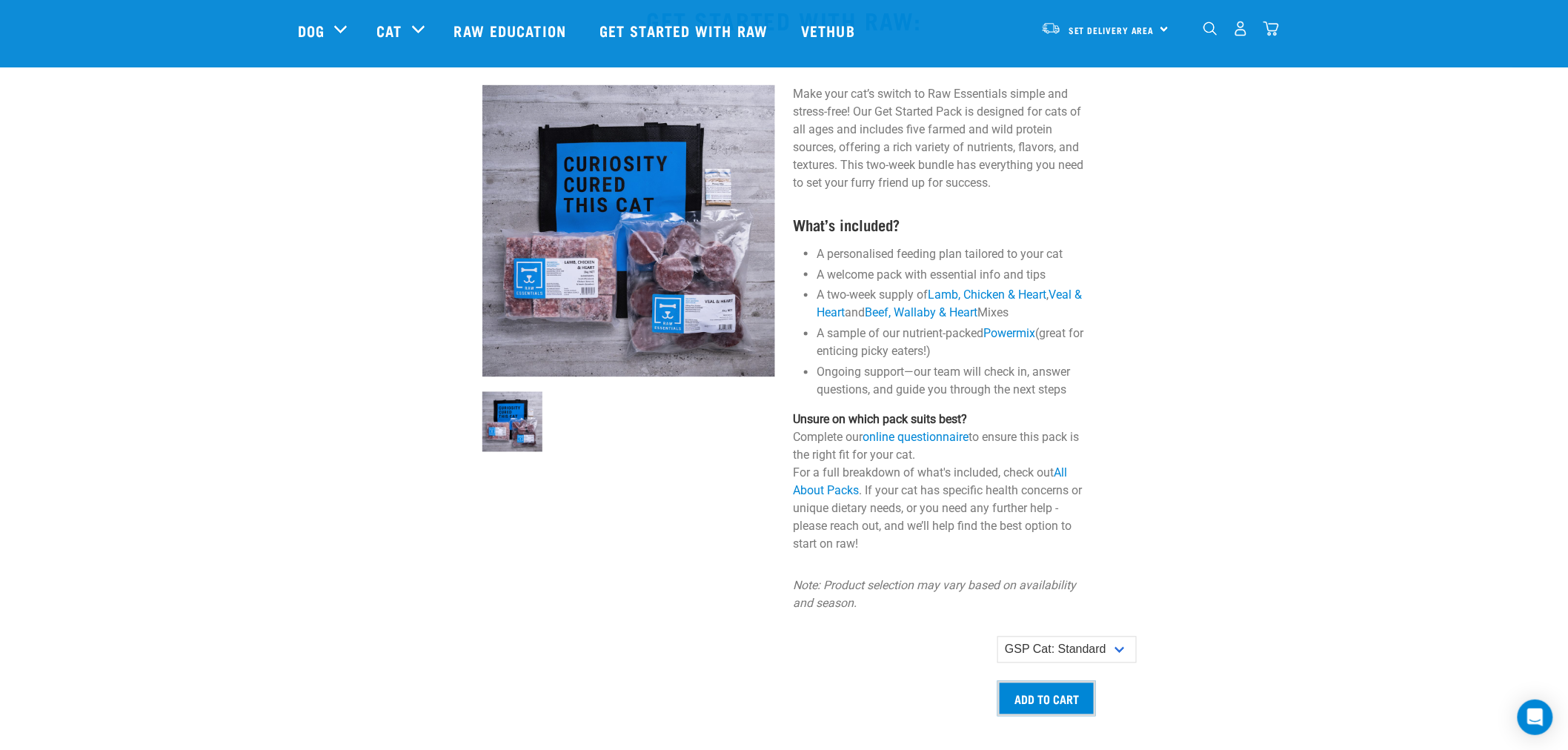
scroll to position [824, 0]
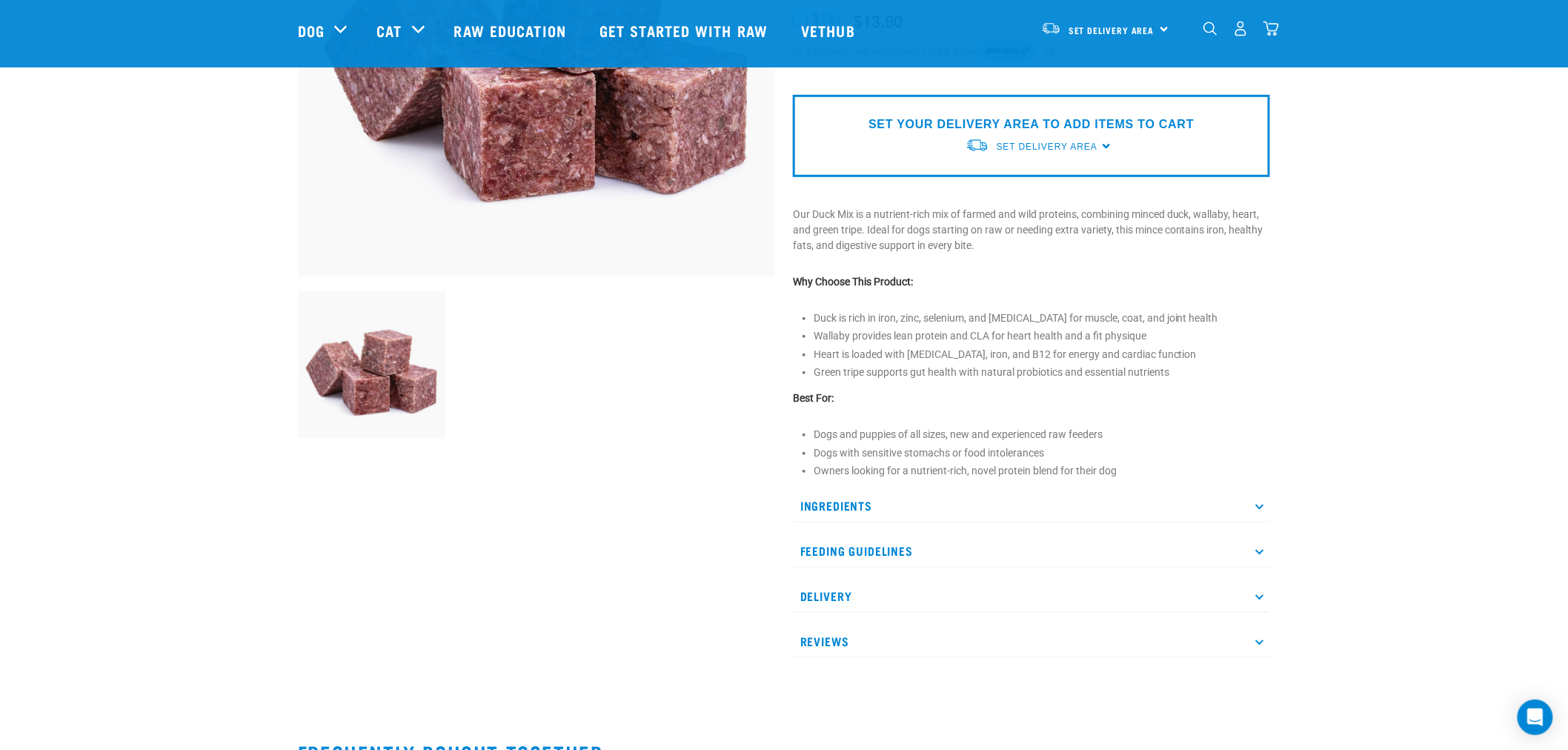
scroll to position [329, 0]
